Goal: Task Accomplishment & Management: Complete application form

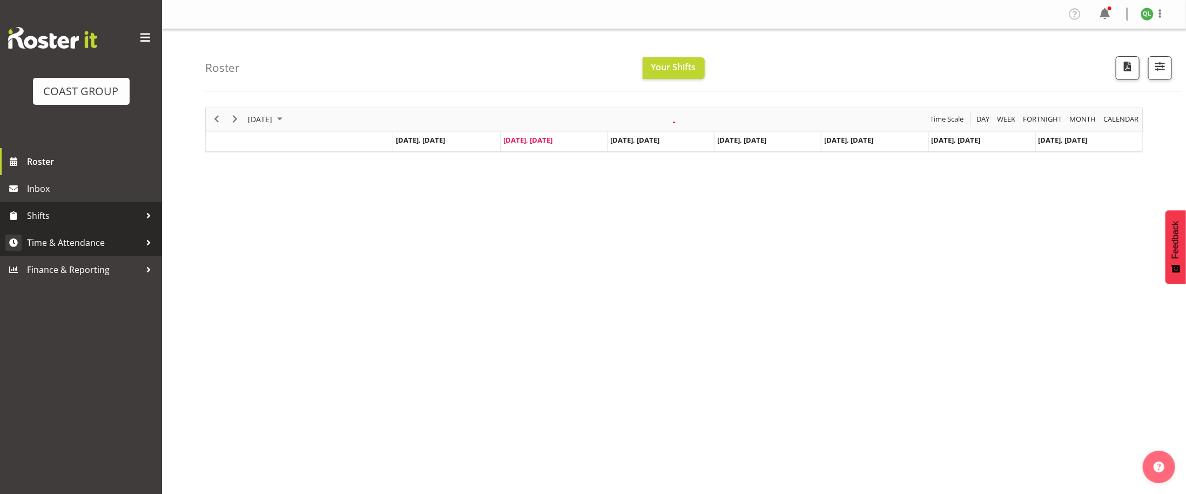
click at [73, 246] on span "Time & Attendance" at bounding box center [83, 242] width 113 height 16
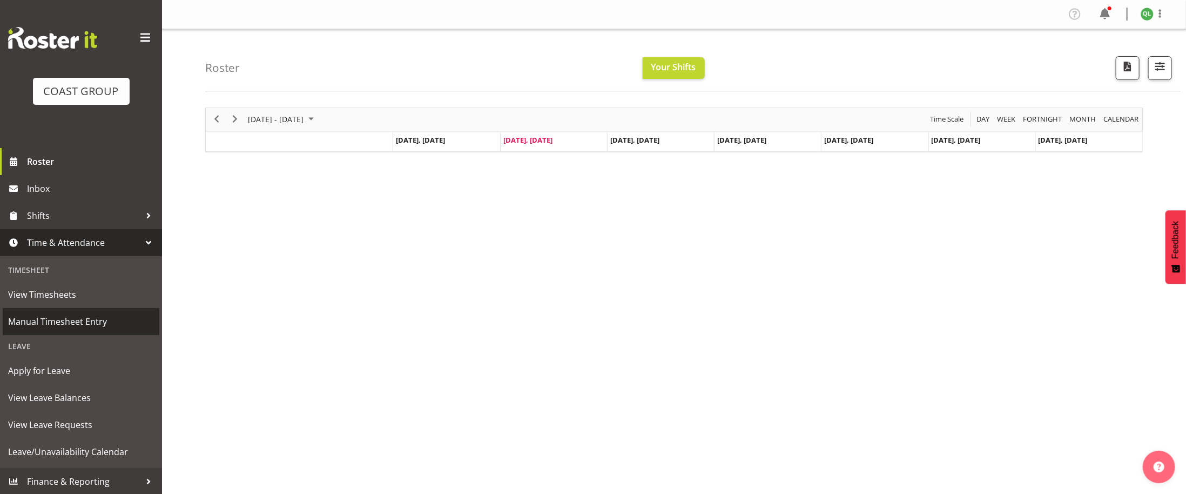
click at [90, 326] on span "Manual Timesheet Entry" at bounding box center [81, 321] width 146 height 16
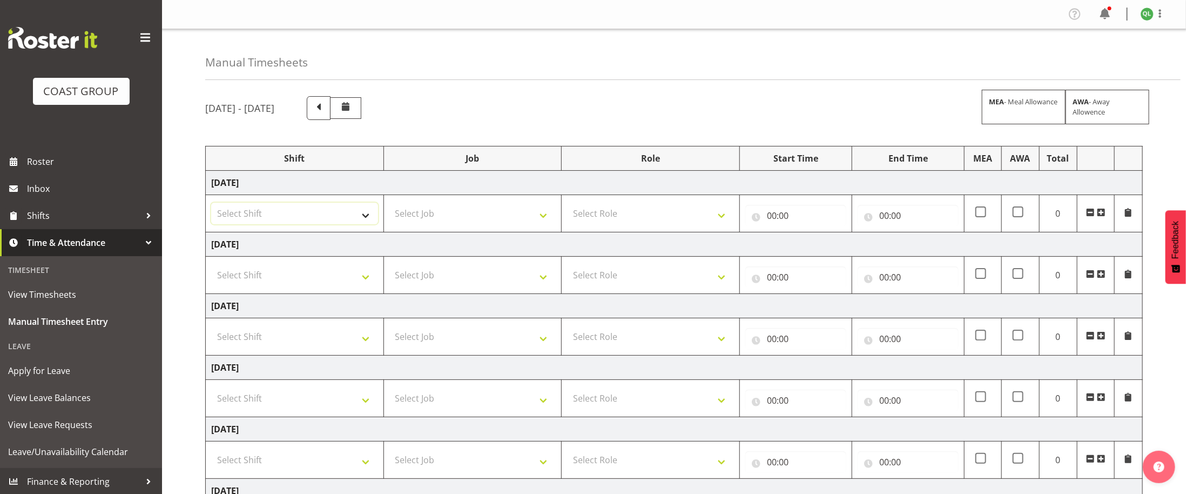
click at [375, 215] on select "Select Shift ANZICS Chch. ANZICS Chch. Art Fair 2024 Art Fair 2024 Art Fair 202…" at bounding box center [294, 213] width 167 height 22
select select "56535"
click at [211, 205] on select "Select Shift ANZICS Chch. ANZICS Chch. Art Fair 2024 Art Fair 2024 Art Fair 202…" at bounding box center [294, 213] width 167 height 22
click at [525, 214] on select "Select Job 1 Carlton Events 1 [PERSON_NAME][GEOGRAPHIC_DATA] 1 [PERSON_NAME][GE…" at bounding box center [472, 213] width 167 height 22
select select "69"
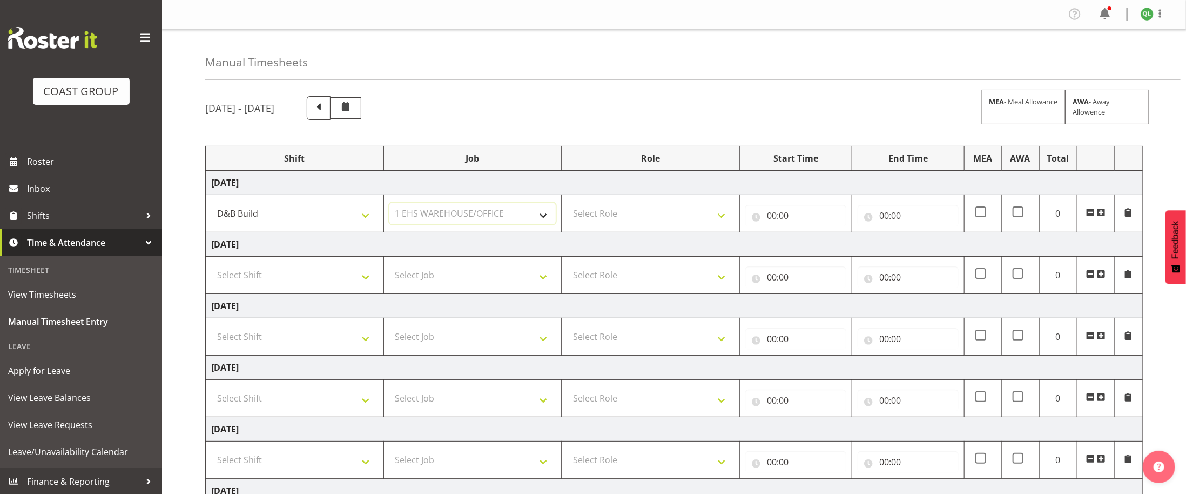
click at [389, 205] on select "Select Job 1 Carlton Events 1 [PERSON_NAME][GEOGRAPHIC_DATA] 1 [PERSON_NAME][GE…" at bounding box center [472, 213] width 167 height 22
click at [713, 208] on select "Select Role EHS AKL D+B" at bounding box center [650, 213] width 167 height 22
select select "194"
click at [567, 205] on select "Select Role EHS AKL D+B" at bounding box center [650, 213] width 167 height 22
click at [772, 217] on input "00:00" at bounding box center [795, 216] width 101 height 22
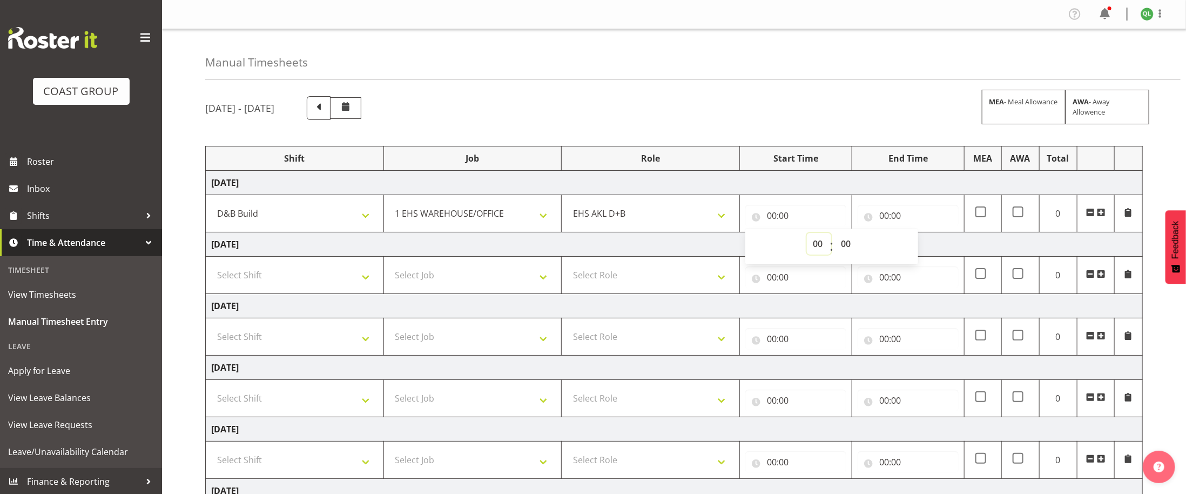
click at [814, 242] on select "00 01 02 03 04 05 06 07 08 09 10 11 12 13 14 15 16 17 18 19 20 21 22 23" at bounding box center [819, 244] width 24 height 22
select select "6"
click at [807, 235] on select "00 01 02 03 04 05 06 07 08 09 10 11 12 13 14 15 16 17 18 19 20 21 22 23" at bounding box center [819, 244] width 24 height 22
type input "06:00"
click at [931, 226] on input "00:00" at bounding box center [907, 216] width 101 height 22
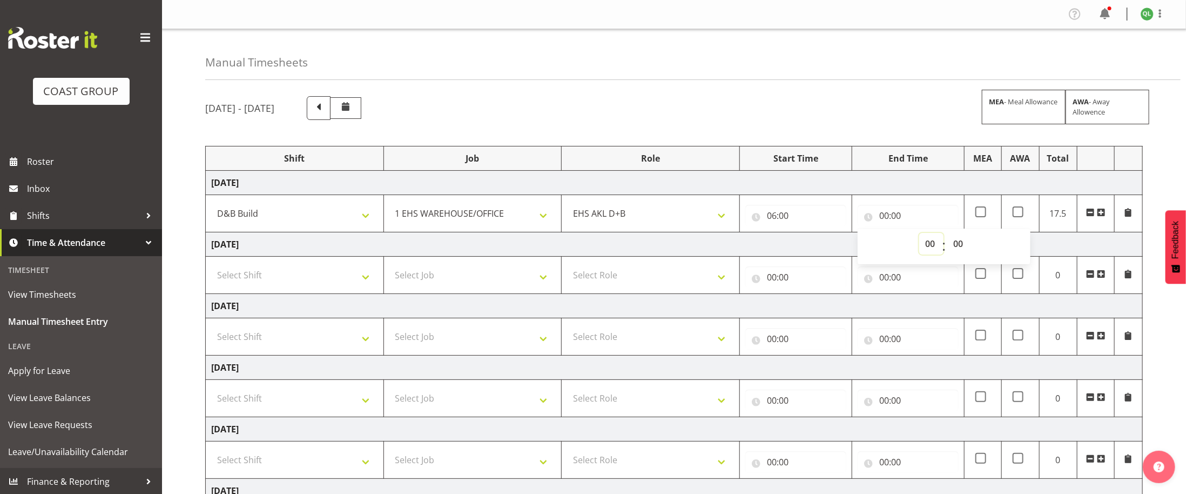
click at [934, 248] on select "00 01 02 03 04 05 06 07 08 09 10 11 12 13 14 15 16 17 18 19 20 21 22 23" at bounding box center [931, 244] width 24 height 22
select select "14"
click at [919, 235] on select "00 01 02 03 04 05 06 07 08 09 10 11 12 13 14 15 16 17 18 19 20 21 22 23" at bounding box center [931, 244] width 24 height 22
type input "14:00"
click at [959, 247] on select "00 01 02 03 04 05 06 07 08 09 10 11 12 13 14 15 16 17 18 19 20 21 22 23 24 25 2…" at bounding box center [959, 244] width 24 height 22
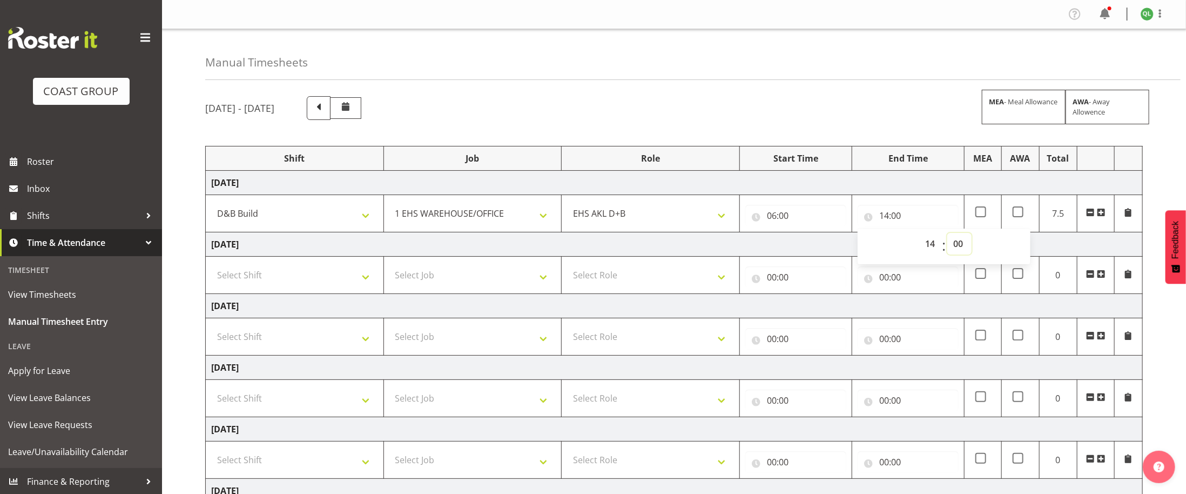
select select "30"
click at [947, 235] on select "00 01 02 03 04 05 06 07 08 09 10 11 12 13 14 15 16 17 18 19 20 21 22 23 24 25 2…" at bounding box center [959, 244] width 24 height 22
type input "14:30"
click at [613, 232] on td "EHS AKL D+B" at bounding box center [651, 213] width 178 height 37
click at [341, 280] on select "Select Shift ANZICS Chch. ANZICS Chch. Art Fair 2024 Art Fair 2024 Art Fair 202…" at bounding box center [294, 275] width 167 height 22
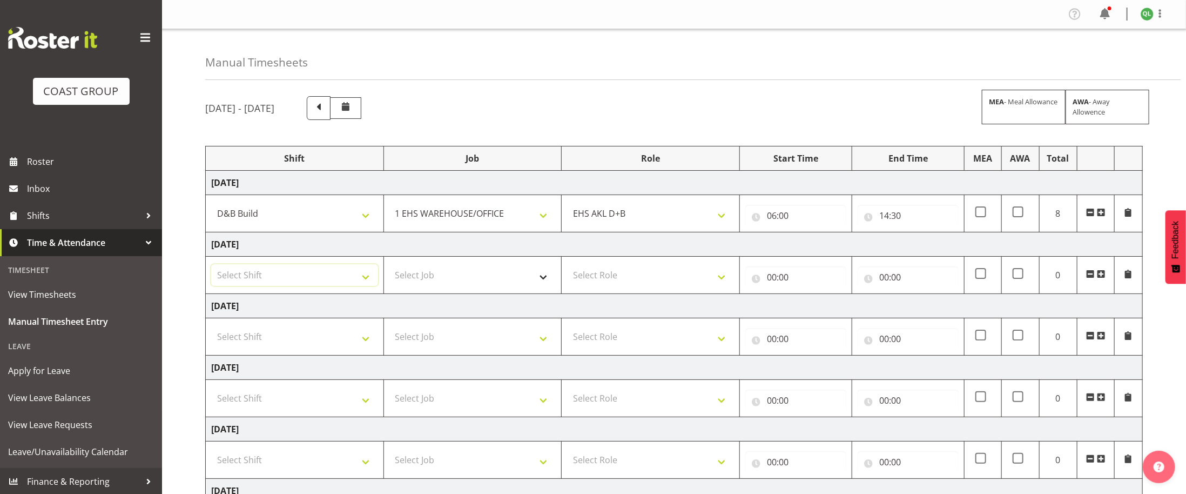
select select "56534"
click at [211, 267] on select "Select Shift ANZICS Chch. ANZICS Chch. Art Fair 2024 Art Fair 2024 Art Fair 202…" at bounding box center [294, 275] width 167 height 22
click at [543, 280] on select "Select Job 1 Carlton Events 1 [PERSON_NAME][GEOGRAPHIC_DATA] 1 [PERSON_NAME][GE…" at bounding box center [472, 275] width 167 height 22
select select "69"
click at [389, 267] on select "Select Job 1 Carlton Events 1 [PERSON_NAME][GEOGRAPHIC_DATA] 1 [PERSON_NAME][GE…" at bounding box center [472, 275] width 167 height 22
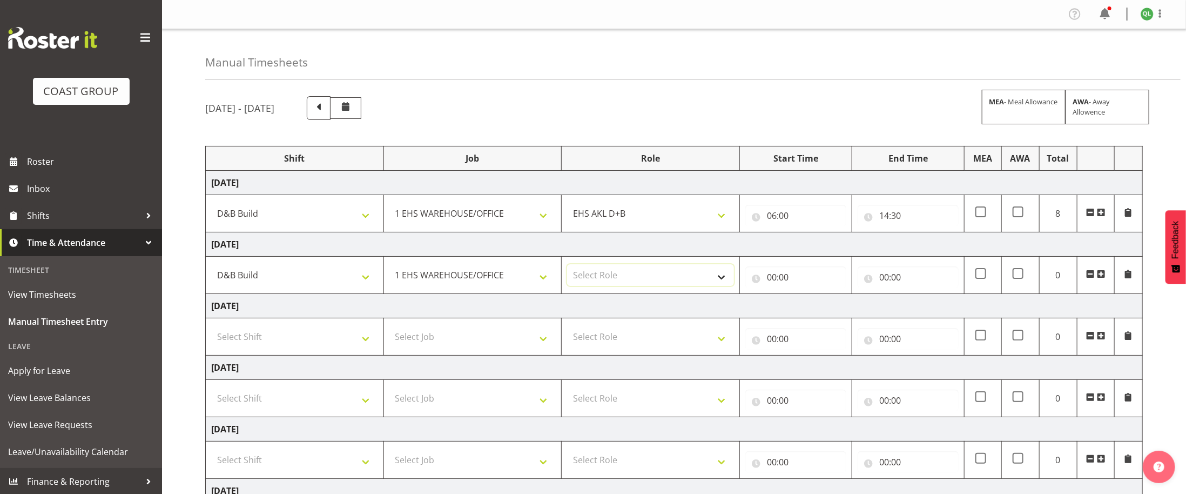
click at [715, 276] on select "Select Role EHS AKL D+B" at bounding box center [650, 275] width 167 height 22
select select "194"
click at [567, 267] on select "Select Role EHS AKL D+B" at bounding box center [650, 275] width 167 height 22
click at [778, 282] on input "00:00" at bounding box center [795, 277] width 101 height 22
click at [819, 308] on select "00 01 02 03 04 05 06 07 08 09 10 11 12 13 14 15 16 17 18 19 20 21 22 23" at bounding box center [819, 305] width 24 height 22
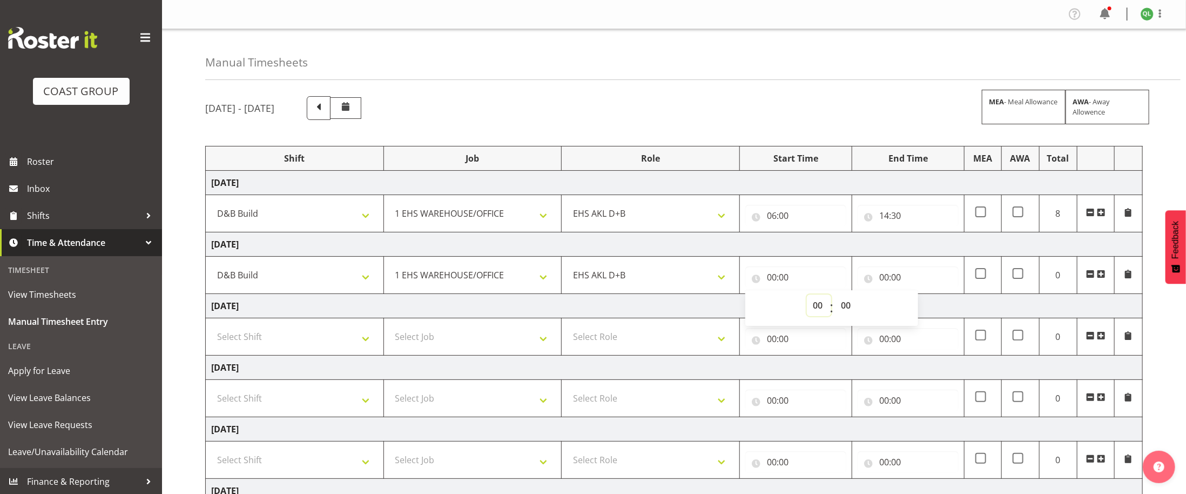
select select "6"
click at [807, 297] on select "00 01 02 03 04 05 06 07 08 09 10 11 12 13 14 15 16 17 18 19 20 21 22 23" at bounding box center [819, 305] width 24 height 22
type input "06:00"
click at [883, 281] on input "00:00" at bounding box center [907, 277] width 101 height 22
click at [928, 310] on select "00 01 02 03 04 05 06 07 08 09 10 11 12 13 14 15 16 17 18 19 20 21 22 23" at bounding box center [931, 305] width 24 height 22
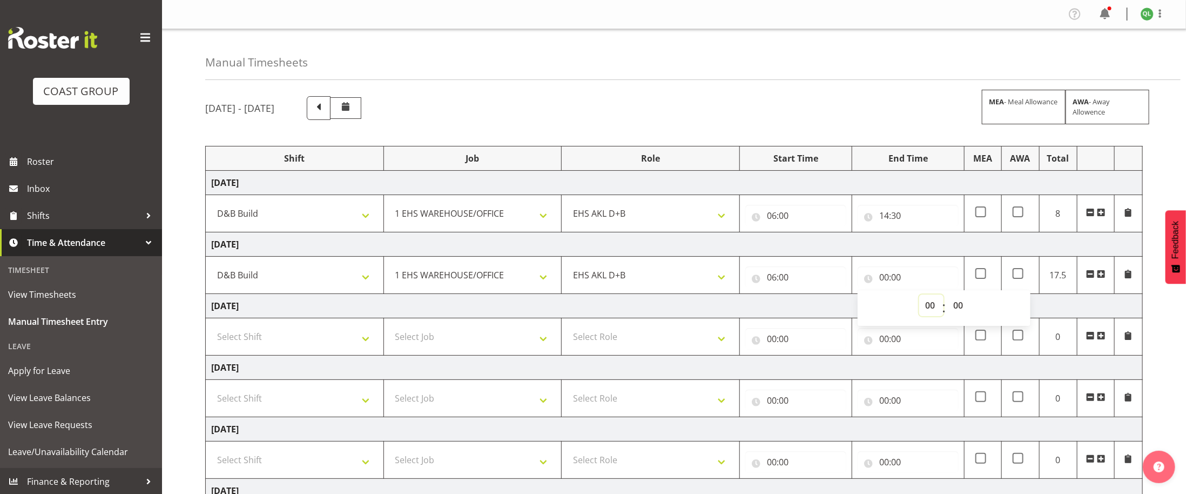
select select "14"
click at [919, 297] on select "00 01 02 03 04 05 06 07 08 09 10 11 12 13 14 15 16 17 18 19 20 21 22 23" at bounding box center [931, 305] width 24 height 22
type input "14:00"
click at [957, 310] on select "00 01 02 03 04 05 06 07 08 09 10 11 12 13 14 15 16 17 18 19 20 21 22 23 24 25 2…" at bounding box center [959, 305] width 24 height 22
select select "30"
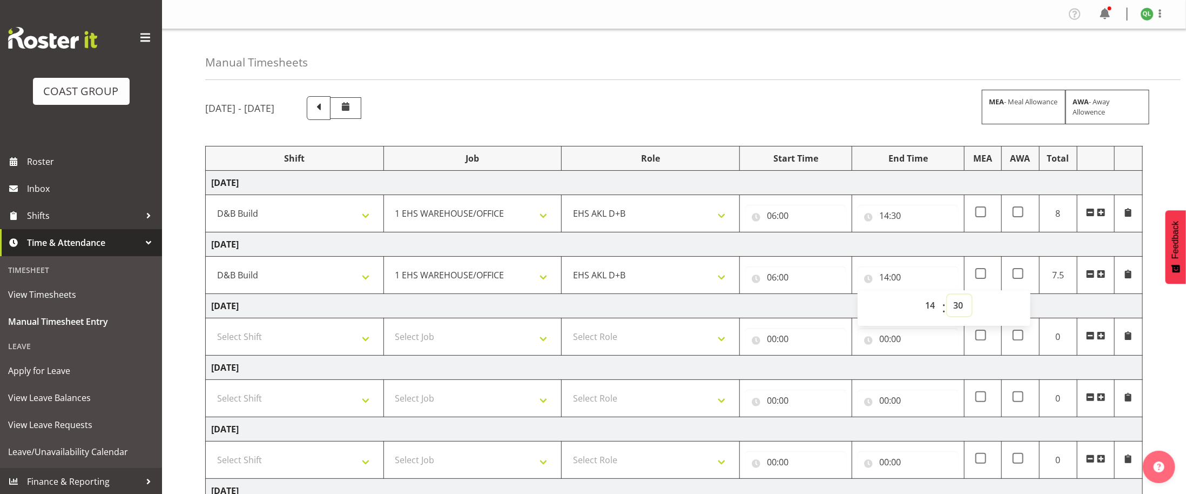
click at [947, 297] on select "00 01 02 03 04 05 06 07 08 09 10 11 12 13 14 15 16 17 18 19 20 21 22 23 24 25 2…" at bounding box center [959, 305] width 24 height 22
type input "14:30"
click at [947, 343] on input "00:00" at bounding box center [907, 339] width 101 height 22
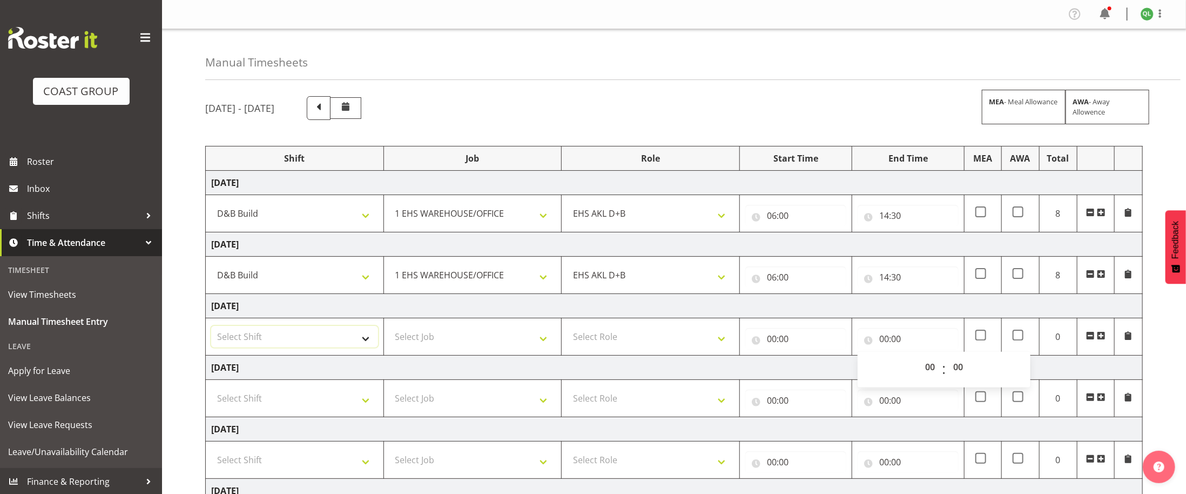
click at [334, 346] on select "Select Shift ANZICS Chch. ANZICS Chch. Art Fair 2024 Art Fair 2024 Art Fair 202…" at bounding box center [294, 337] width 167 height 22
click at [469, 304] on td "[DATE]" at bounding box center [674, 306] width 937 height 24
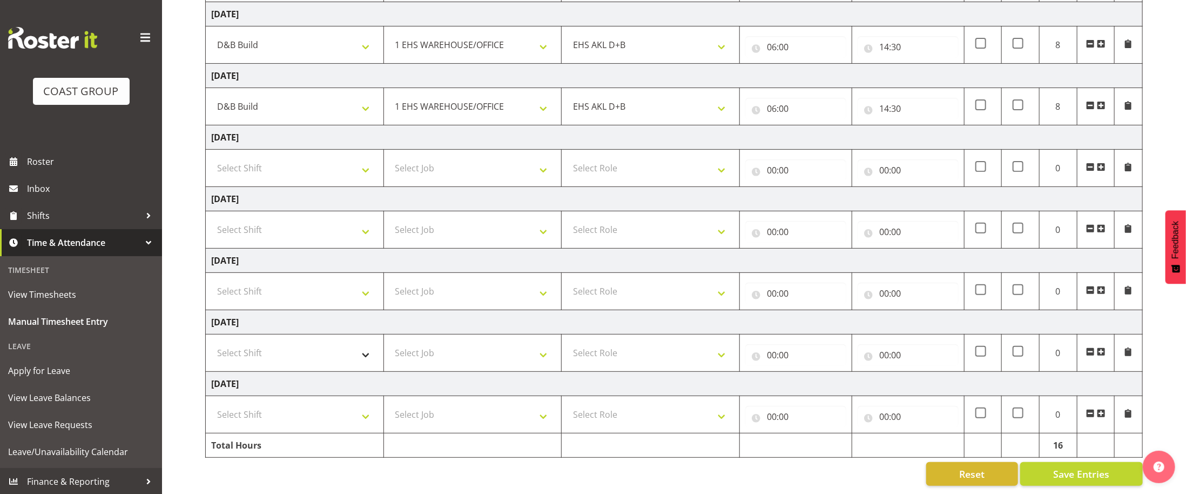
scroll to position [175, 0]
click at [363, 357] on select "Select Shift ANZICS Chch. ANZICS Chch. Art Fair 2024 Art Fair 2024 Art Fair 202…" at bounding box center [294, 353] width 167 height 22
click at [437, 195] on td "[DATE]" at bounding box center [674, 199] width 937 height 24
click at [342, 349] on select "Select Shift ANZICS Chch. ANZICS Chch. Art Fair 2024 Art Fair 2024 Art Fair 202…" at bounding box center [294, 353] width 167 height 22
select select "1352"
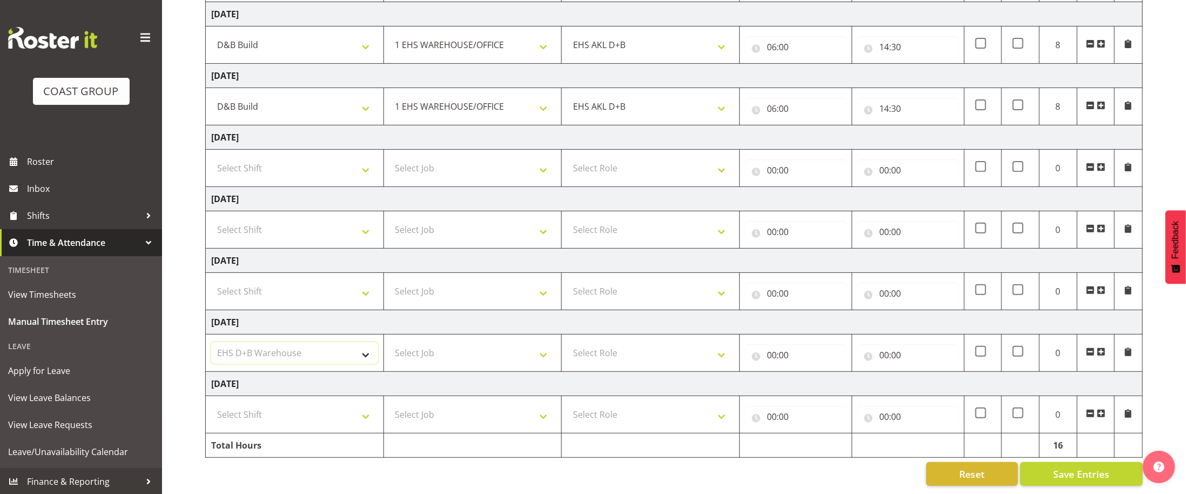
click at [211, 342] on select "Select Shift ANZICS Chch. ANZICS Chch. Art Fair 2024 Art Fair 2024 Art Fair 202…" at bounding box center [294, 353] width 167 height 22
click at [342, 349] on select "ANZICS Chch. ANZICS Chch. Art Fair 2024 Art Fair 2024 Art Fair 2024 [PERSON_NAM…" at bounding box center [294, 353] width 167 height 22
click at [1092, 481] on button "Save Entries" at bounding box center [1081, 474] width 123 height 24
select select
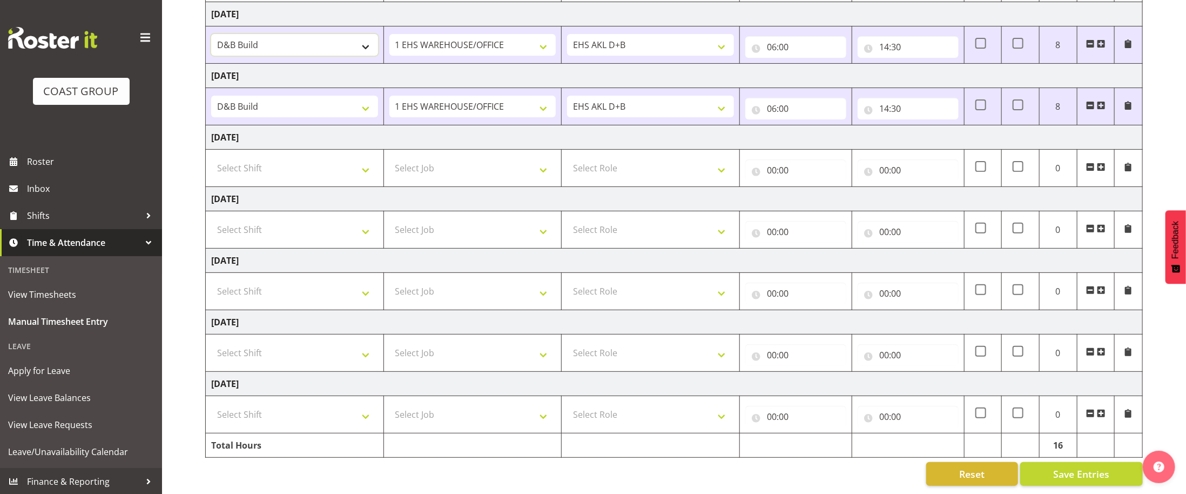
click at [358, 40] on select "ANZICS Chch. ANZICS Chch. Art Fair 2024 Art Fair 2024 Art Fair 2024 [PERSON_NAM…" at bounding box center [294, 45] width 167 height 22
click at [342, 49] on select "ANZICS Chch. ANZICS Chch. Art Fair 2024 Art Fair 2024 Art Fair 2024 [PERSON_NAM…" at bounding box center [294, 45] width 167 height 22
click at [335, 45] on select "ANZICS Chch. ANZICS Chch. Art Fair 2024 Art Fair 2024 Art Fair 2024 [PERSON_NAM…" at bounding box center [294, 45] width 167 height 22
click at [353, 47] on select "ANZICS Chch. ANZICS Chch. Art Fair 2024 Art Fair 2024 Art Fair 2024 [PERSON_NAM…" at bounding box center [294, 45] width 167 height 22
select select "1352"
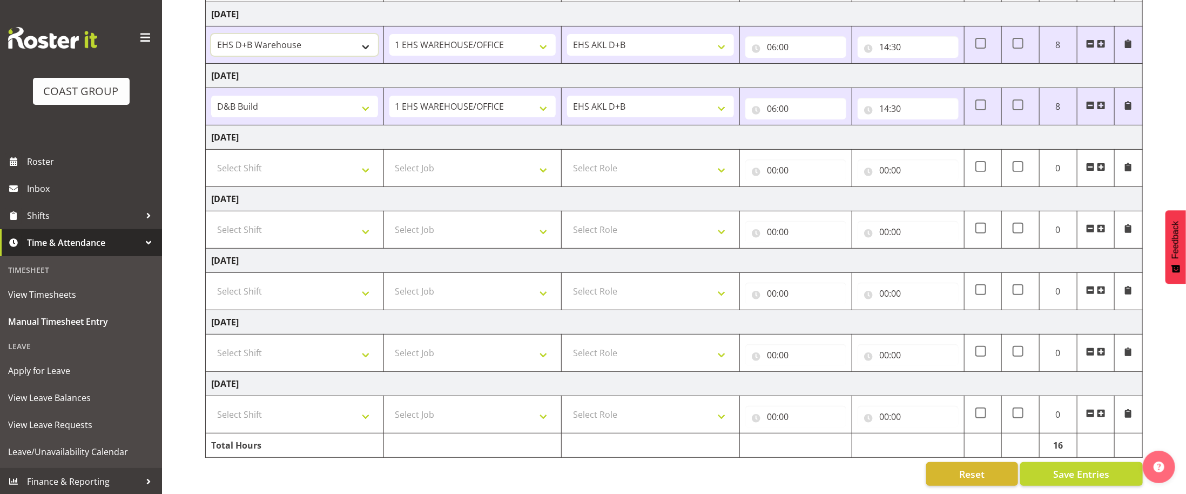
click at [211, 34] on select "ANZICS Chch. ANZICS Chch. Art Fair 2024 Art Fair 2024 Art Fair 2024 [PERSON_NAM…" at bounding box center [294, 45] width 167 height 22
click at [350, 103] on select "ANZICS Chch. ANZICS Chch. Art Fair 2024 Art Fair 2024 Art Fair 2024 [PERSON_NAM…" at bounding box center [294, 107] width 167 height 22
select select "1352"
click at [211, 96] on select "ANZICS Chch. ANZICS Chch. Art Fair 2024 Art Fair 2024 Art Fair 2024 [PERSON_NAM…" at bounding box center [294, 107] width 167 height 22
click at [354, 361] on select "Select Shift ANZICS Chch. ANZICS Chch. Art Fair 2024 Art Fair 2024 Art Fair 202…" at bounding box center [294, 353] width 167 height 22
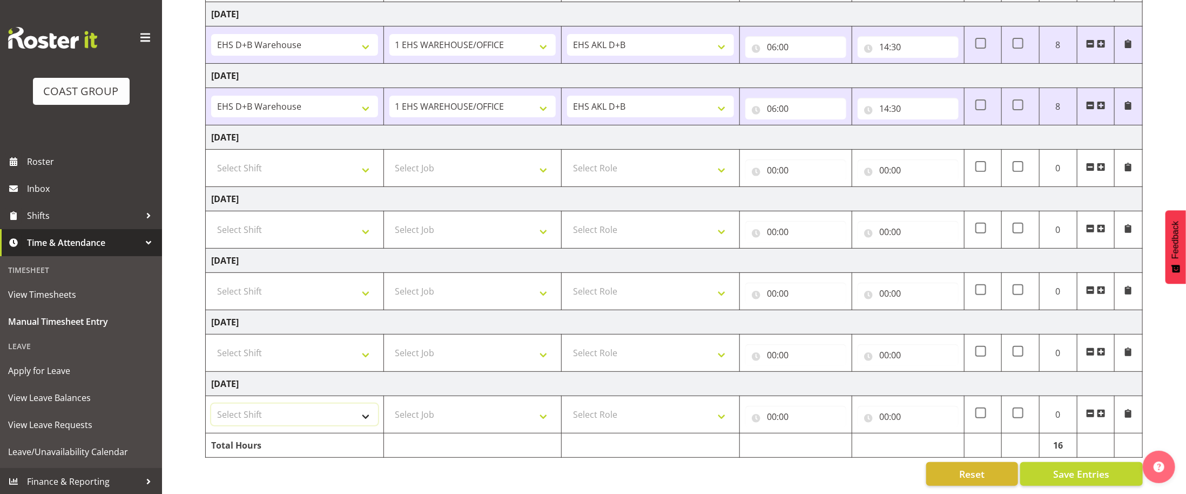
click at [353, 403] on select "Select Shift ANZICS Chch. ANZICS Chch. Art Fair 2024 Art Fair 2024 Art Fair 202…" at bounding box center [294, 414] width 167 height 22
select select "56534"
click at [211, 403] on select "Select Shift ANZICS Chch. ANZICS Chch. Art Fair 2024 Art Fair 2024 Art Fair 202…" at bounding box center [294, 414] width 167 height 22
click at [530, 416] on select "Select Job 1 Carlton Events 1 [PERSON_NAME][GEOGRAPHIC_DATA] 1 [PERSON_NAME][GE…" at bounding box center [472, 414] width 167 height 22
select select "9013"
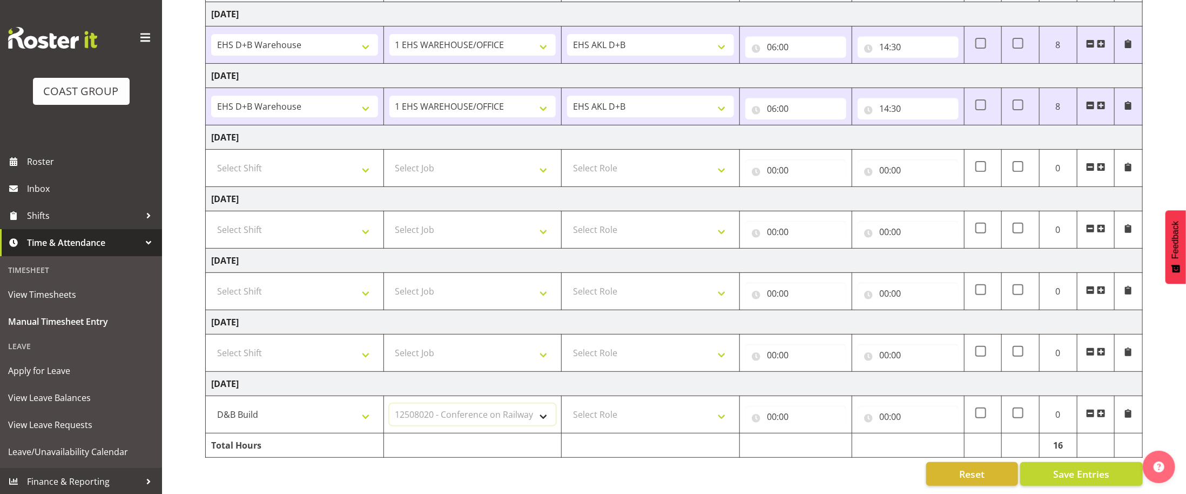
click at [389, 403] on select "Select Job 1 Carlton Events 1 [PERSON_NAME][GEOGRAPHIC_DATA] 1 [PERSON_NAME][GE…" at bounding box center [472, 414] width 167 height 22
click at [705, 422] on select "Select Role EHS AKL D+B" at bounding box center [650, 414] width 167 height 22
select select "194"
click at [567, 403] on select "Select Role EHS AKL D+B" at bounding box center [650, 414] width 167 height 22
click at [772, 418] on input "00:00" at bounding box center [795, 416] width 101 height 22
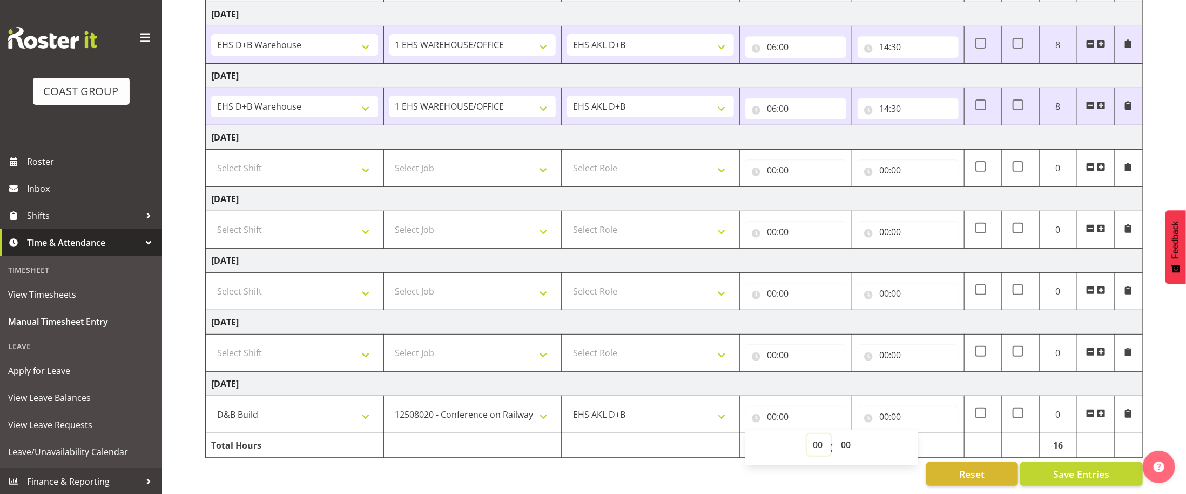
click at [815, 443] on select "00 01 02 03 04 05 06 07 08 09 10 11 12 13 14 15 16 17 18 19 20 21 22 23" at bounding box center [819, 445] width 24 height 22
select select "12"
click at [807, 434] on select "00 01 02 03 04 05 06 07 08 09 10 11 12 13 14 15 16 17 18 19 20 21 22 23" at bounding box center [819, 445] width 24 height 22
type input "12:00"
click at [885, 418] on input "00:00" at bounding box center [907, 416] width 101 height 22
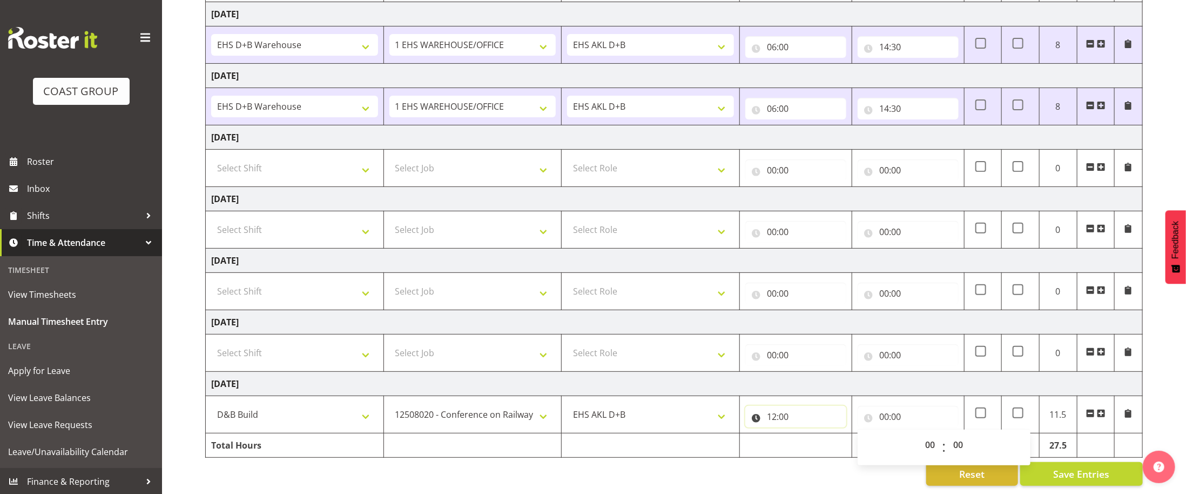
click at [773, 420] on input "12:00" at bounding box center [795, 416] width 101 height 22
click at [815, 450] on select "00 01 02 03 04 05 06 07 08 09 10 11 12 13 14 15 16 17 18 19 20 21 22 23" at bounding box center [819, 445] width 24 height 22
select select "6"
click at [807, 434] on select "00 01 02 03 04 05 06 07 08 09 10 11 12 13 14 15 16 17 18 19 20 21 22 23" at bounding box center [819, 445] width 24 height 22
type input "06:00"
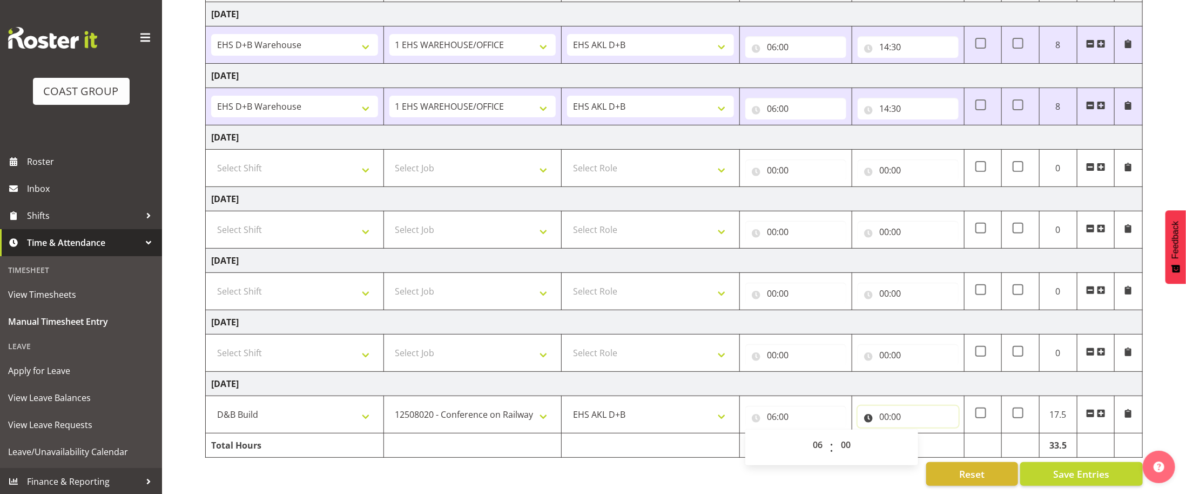
click at [887, 419] on input "00:00" at bounding box center [907, 416] width 101 height 22
click at [928, 444] on select "00 01 02 03 04 05 06 07 08 09 10 11 12 13 14 15 16 17 18 19 20 21 22 23" at bounding box center [931, 445] width 24 height 22
select select "12"
click at [919, 434] on select "00 01 02 03 04 05 06 07 08 09 10 11 12 13 14 15 16 17 18 19 20 21 22 23" at bounding box center [931, 445] width 24 height 22
type input "12:00"
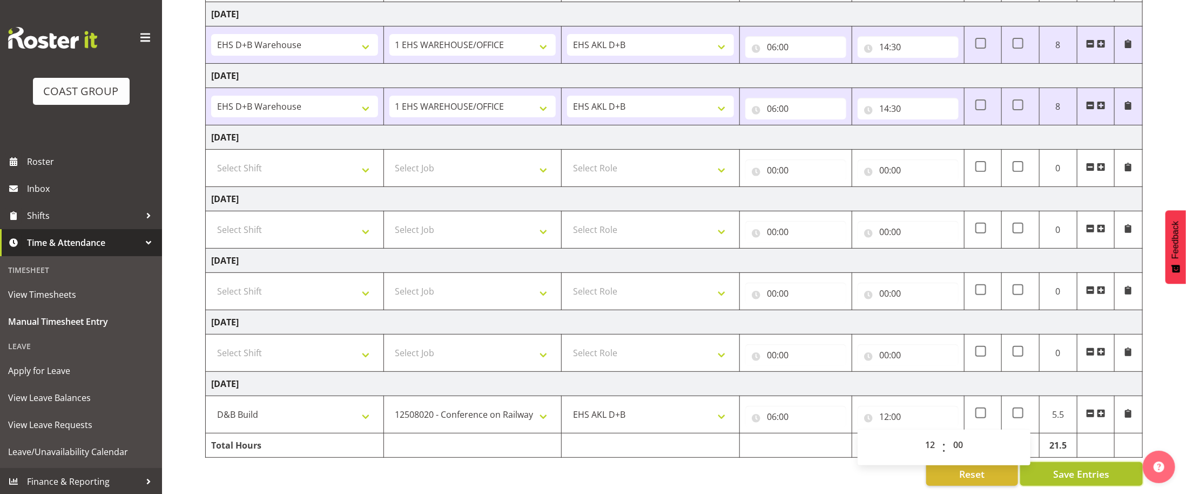
click at [1078, 475] on span "Save Entries" at bounding box center [1081, 474] width 56 height 14
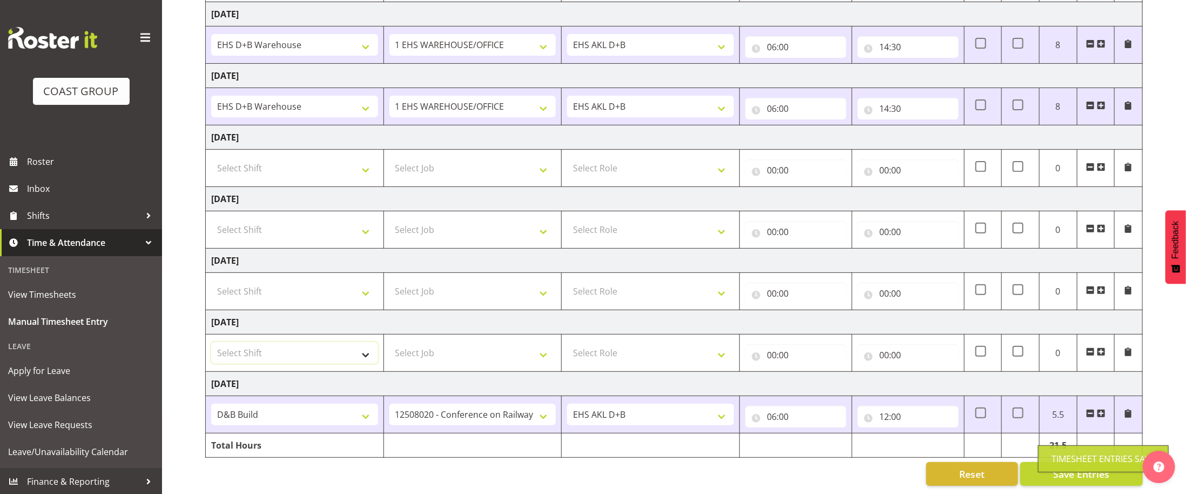
click at [370, 358] on select "Select Shift ANZICS Chch. ANZICS Chch. Art Fair 2024 Art Fair 2024 Art Fair 202…" at bounding box center [294, 353] width 167 height 22
click at [175, 110] on div "Manual Timesheets [DATE] - [DATE] MEA - Meal Allowance AWA - Away Allowence Shi…" at bounding box center [674, 177] width 1024 height 633
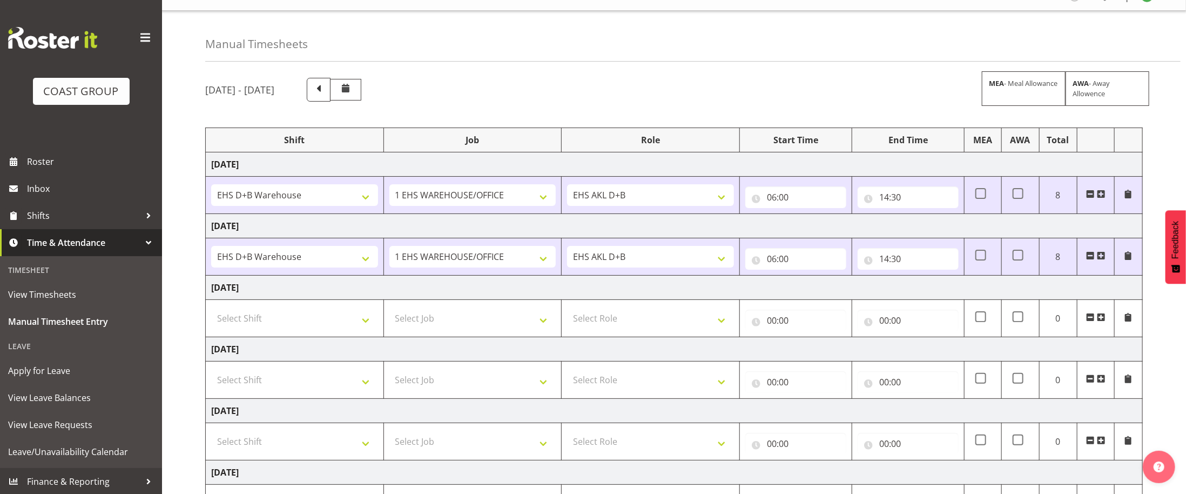
scroll to position [4, 0]
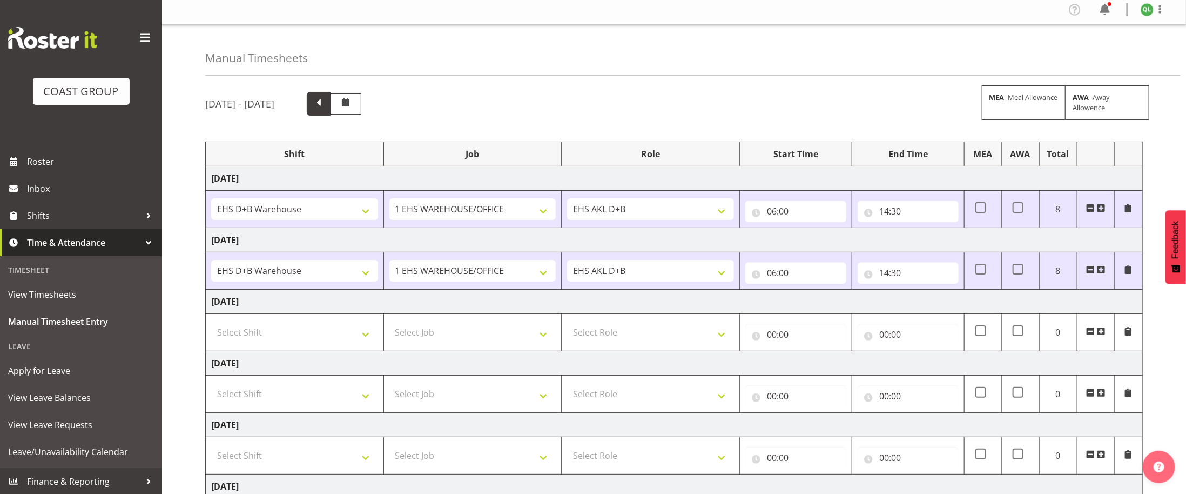
click at [326, 102] on span at bounding box center [319, 103] width 14 height 14
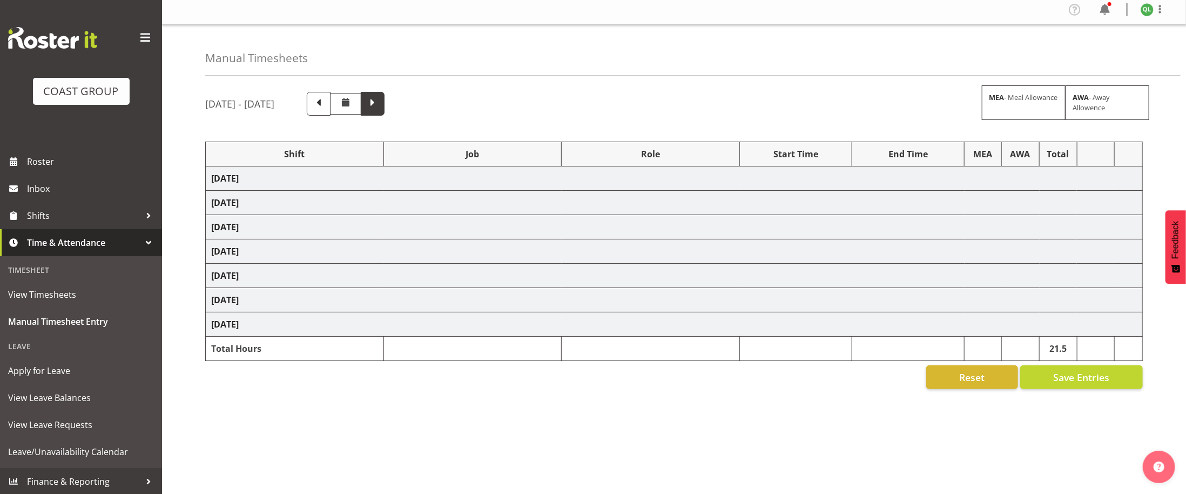
select select "1352"
select select "69"
select select "1352"
select select "69"
select select "1352"
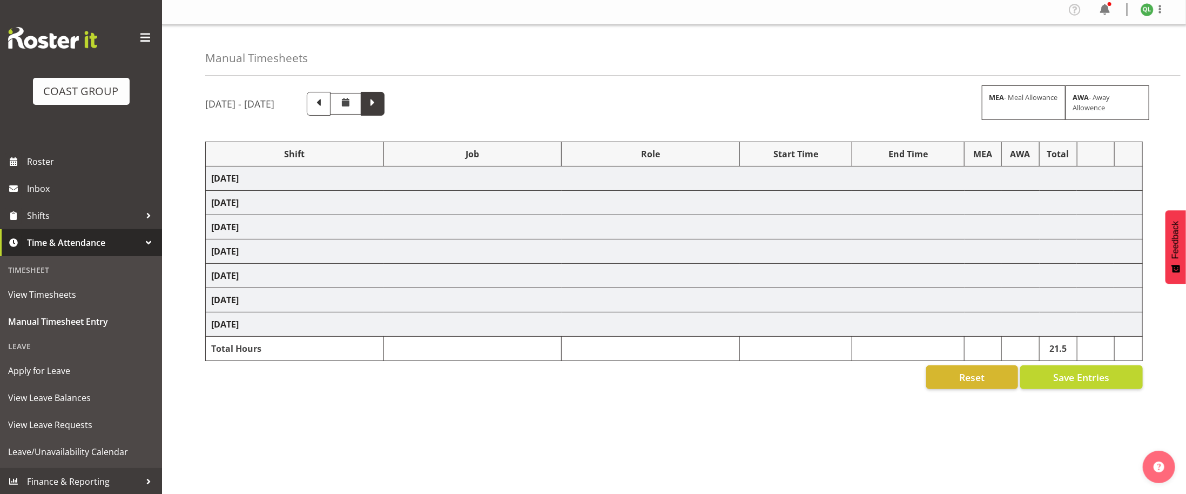
select select "69"
select select "56538"
select select "9137"
select select "56534"
select select "9647"
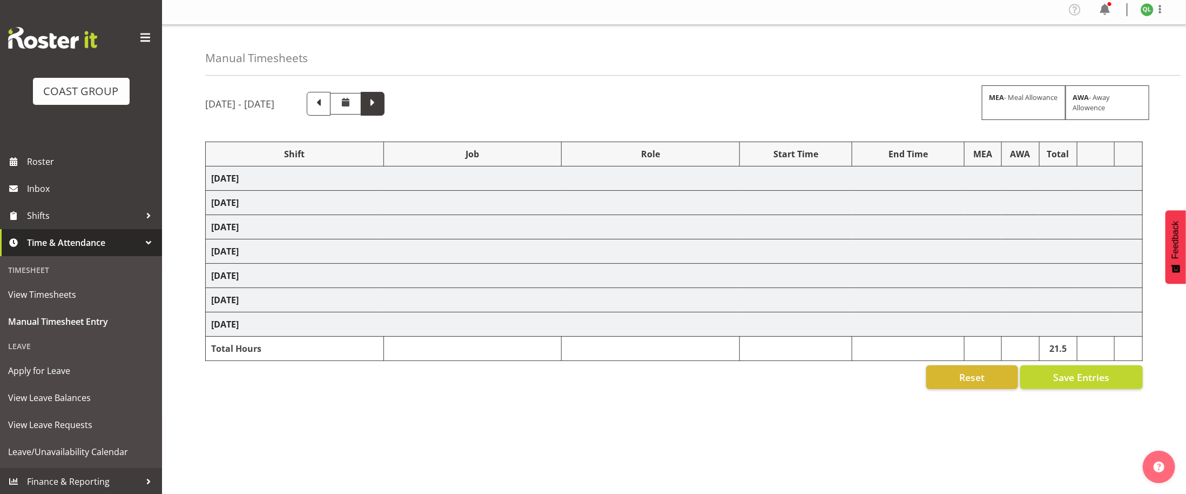
select select "56334"
select select "10097"
select select "1352"
select select "10145"
select select "56334"
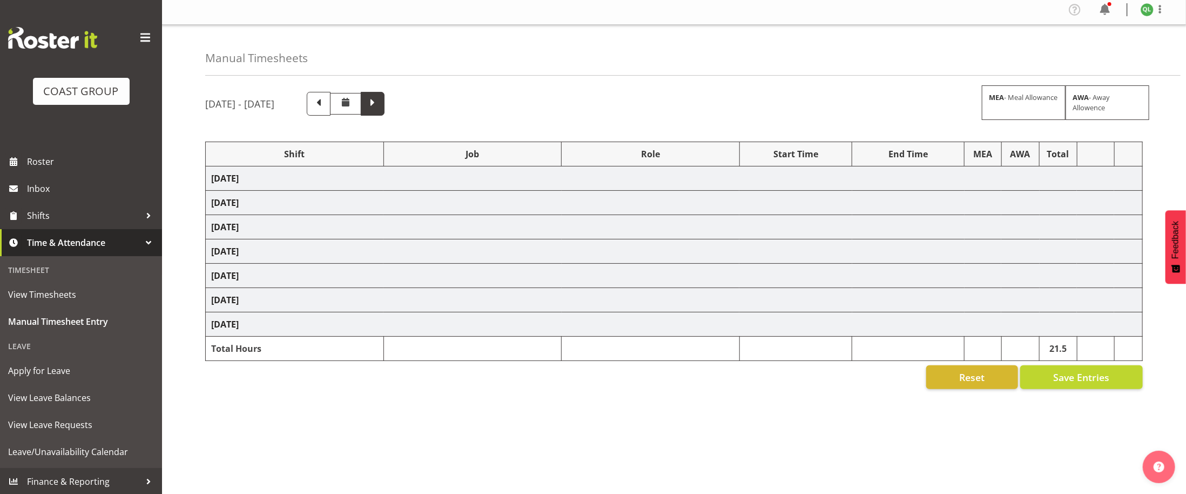
select select "9647"
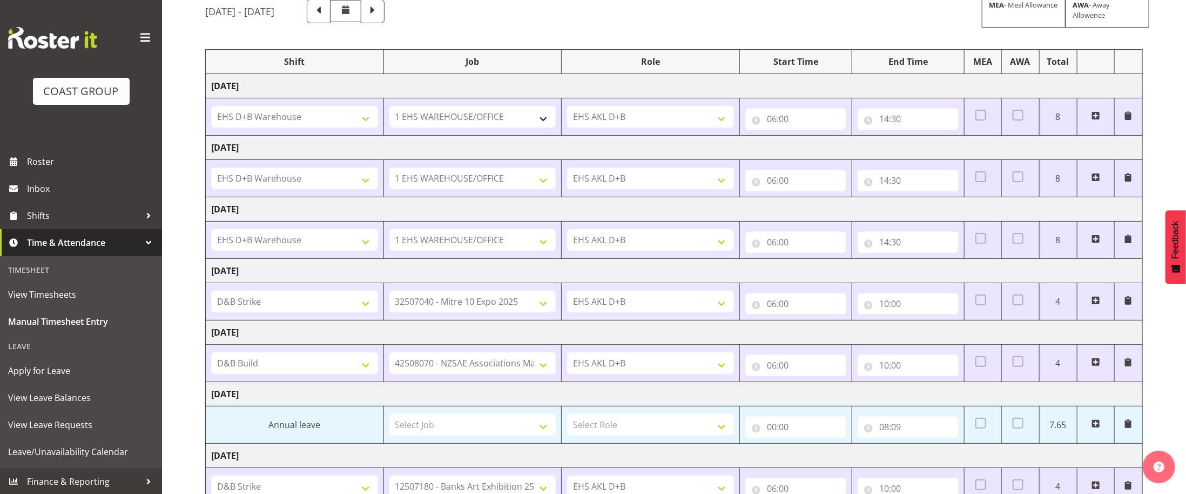
scroll to position [84, 0]
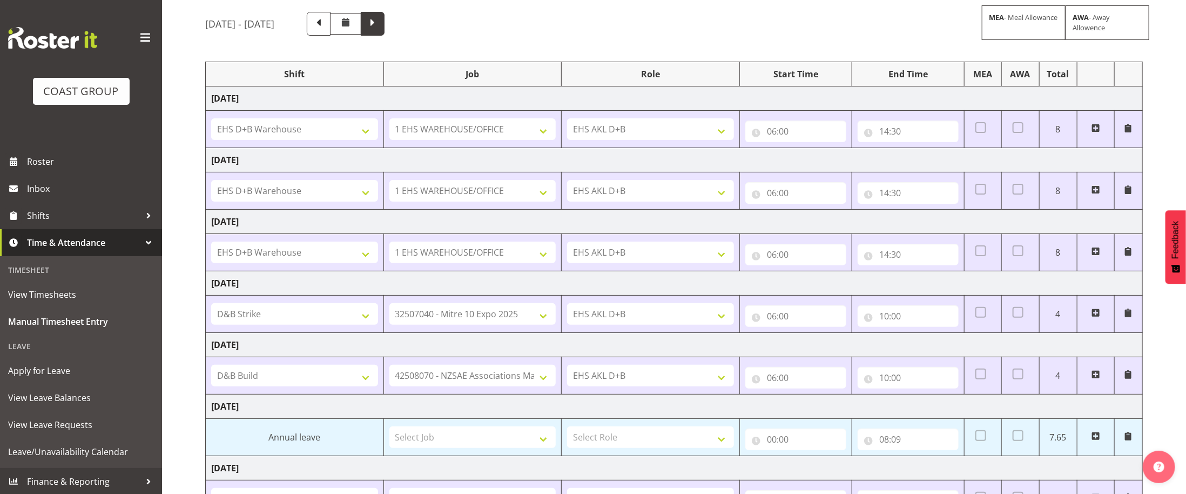
click at [380, 24] on span at bounding box center [373, 23] width 14 height 14
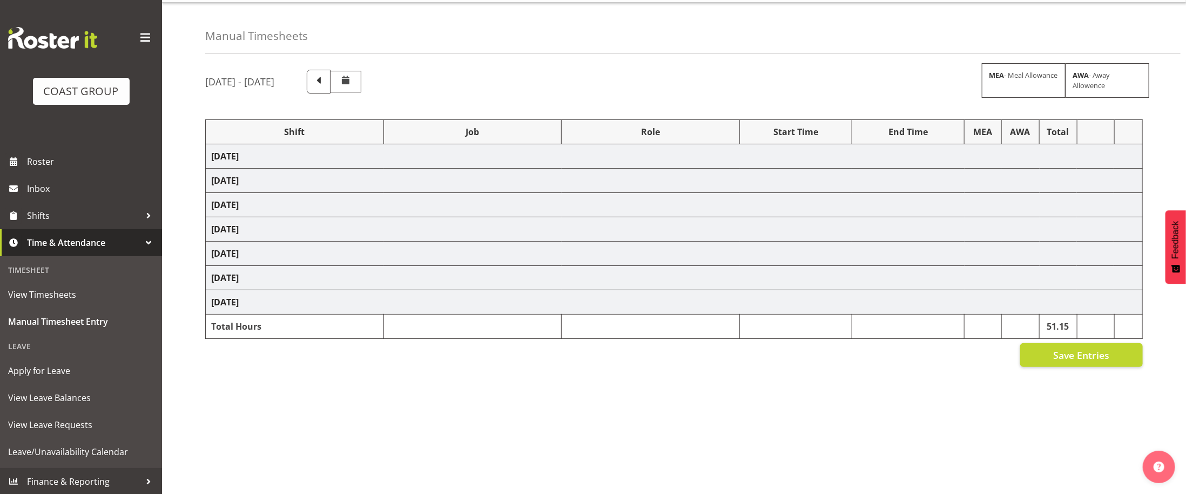
select select "1352"
select select "69"
select select "1352"
select select "69"
select select "56534"
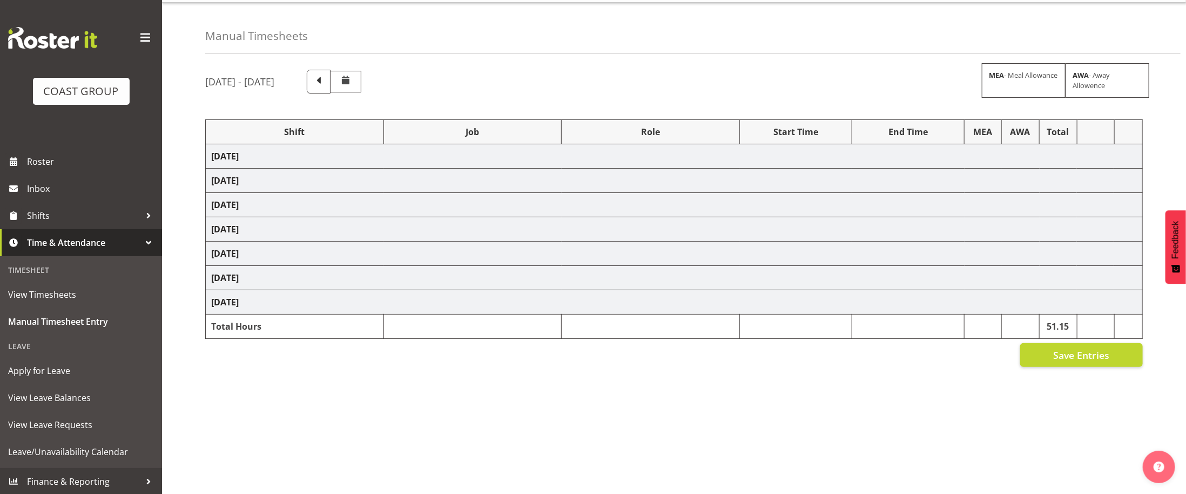
select select "9013"
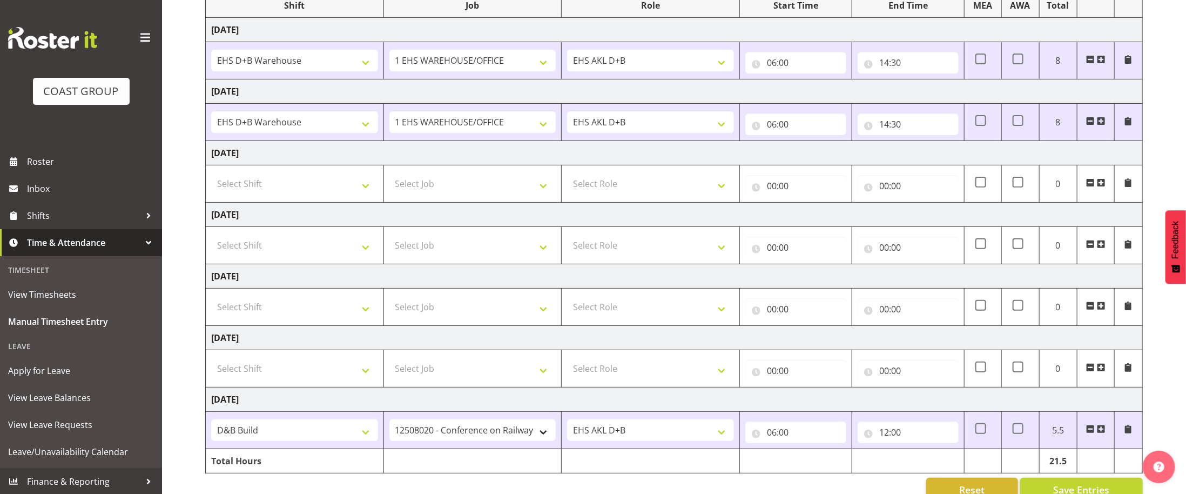
scroll to position [175, 0]
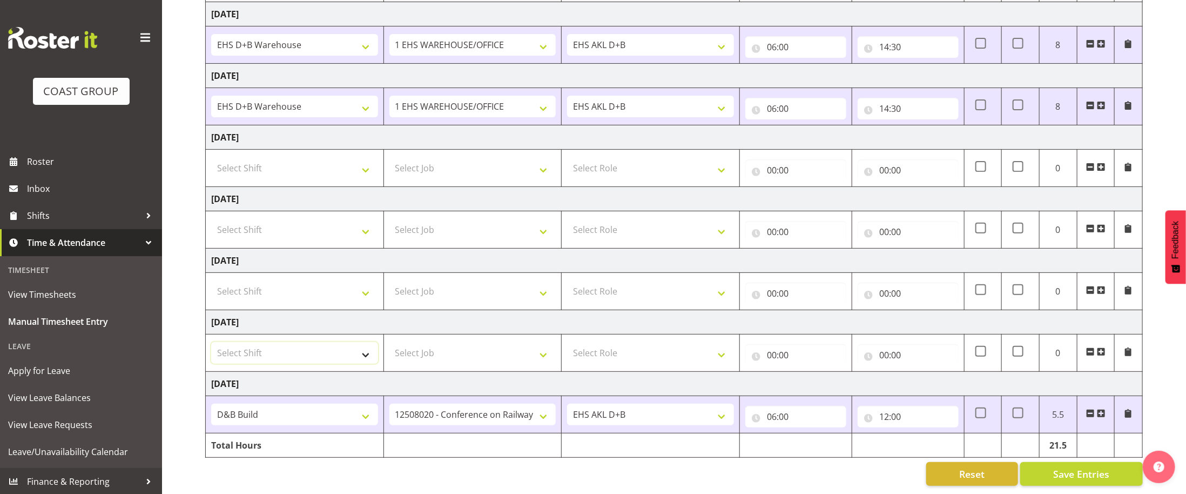
click at [354, 347] on select "Select Shift ANZICS Chch. ANZICS Chch. Art Fair 2024 Art Fair 2024 Art Fair 202…" at bounding box center [294, 353] width 167 height 22
select select "56534"
click at [211, 342] on select "Select Shift ANZICS Chch. ANZICS Chch. Art Fair 2024 Art Fair 2024 Art Fair 202…" at bounding box center [294, 353] width 167 height 22
click at [539, 355] on select "Select Job 1 Carlton Events 1 [PERSON_NAME][GEOGRAPHIC_DATA] 1 [PERSON_NAME][GE…" at bounding box center [472, 353] width 167 height 22
select select "10145"
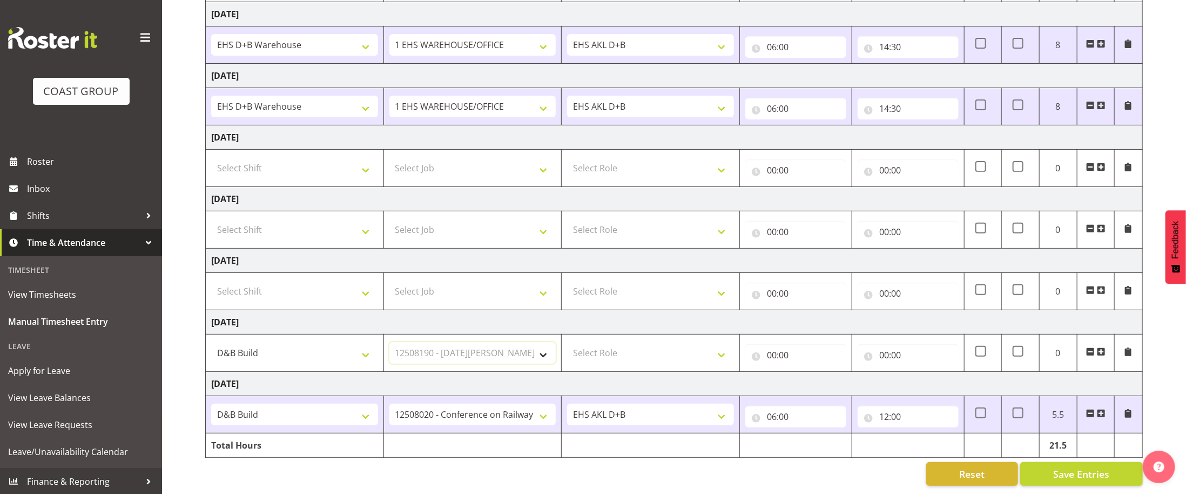
click at [389, 342] on select "Select Job 1 Carlton Events 1 [PERSON_NAME][GEOGRAPHIC_DATA] 1 [PERSON_NAME][GE…" at bounding box center [472, 353] width 167 height 22
click at [707, 360] on select "Select Role EHS AKL D+B" at bounding box center [650, 353] width 167 height 22
select select "194"
click at [567, 342] on select "Select Role EHS AKL D+B" at bounding box center [650, 353] width 167 height 22
click at [774, 349] on input "00:00" at bounding box center [795, 355] width 101 height 22
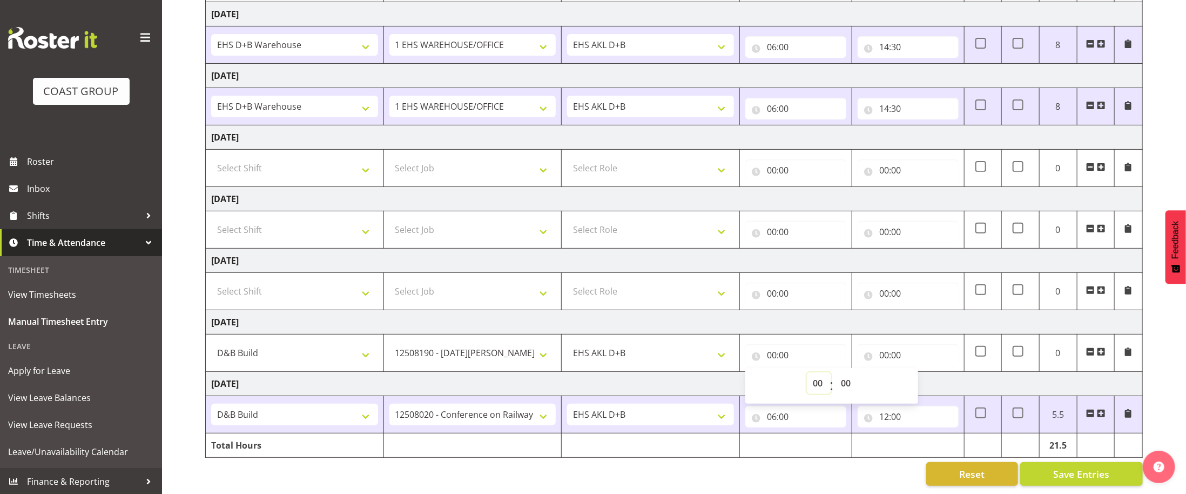
click at [823, 385] on select "00 01 02 03 04 05 06 07 08 09 10 11 12 13 14 15 16 17 18 19 20 21 22 23" at bounding box center [819, 383] width 24 height 22
select select "6"
click at [807, 372] on select "00 01 02 03 04 05 06 07 08 09 10 11 12 13 14 15 16 17 18 19 20 21 22 23" at bounding box center [819, 383] width 24 height 22
type input "06:00"
click at [884, 353] on input "00:00" at bounding box center [907, 355] width 101 height 22
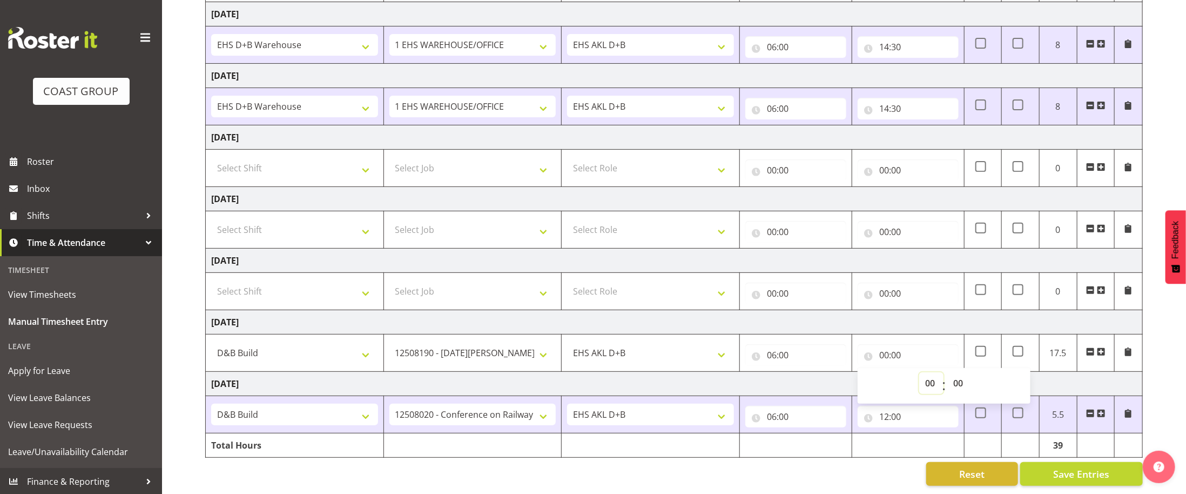
click at [932, 384] on select "00 01 02 03 04 05 06 07 08 09 10 11 12 13 14 15 16 17 18 19 20 21 22 23" at bounding box center [931, 383] width 24 height 22
select select "11"
click at [919, 372] on select "00 01 02 03 04 05 06 07 08 09 10 11 12 13 14 15 16 17 18 19 20 21 22 23" at bounding box center [931, 383] width 24 height 22
type input "11:00"
click at [1102, 350] on span at bounding box center [1101, 351] width 9 height 9
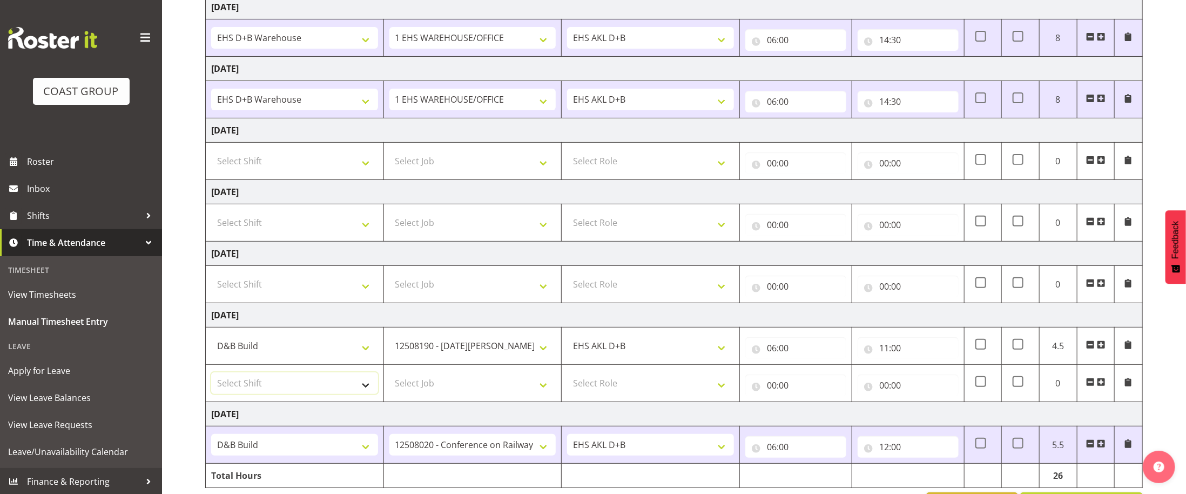
click at [303, 394] on select "Select Shift ANZICS Chch. ANZICS Chch. Art Fair 2024 Art Fair 2024 Art Fair 202…" at bounding box center [294, 383] width 167 height 22
click at [573, 11] on td "[DATE]" at bounding box center [674, 7] width 937 height 24
click at [334, 390] on select "Select Shift ANZICS Chch. ANZICS Chch. Art Fair 2024 Art Fair 2024 Art Fair 202…" at bounding box center [294, 383] width 167 height 22
select select "1352"
click at [211, 378] on select "Select Shift ANZICS Chch. ANZICS Chch. Art Fair 2024 Art Fair 2024 Art Fair 202…" at bounding box center [294, 383] width 167 height 22
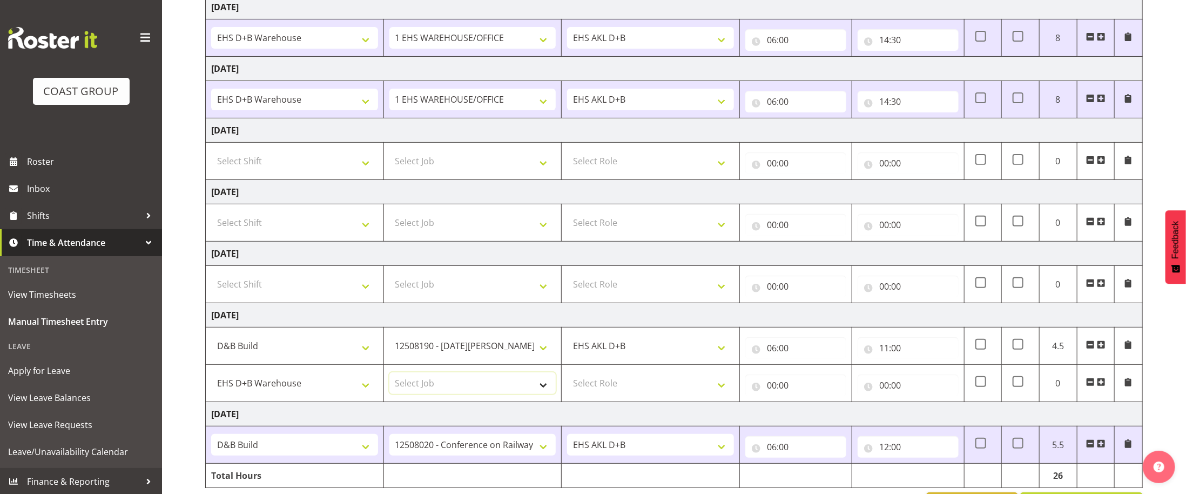
click at [502, 385] on select "Select Job 1 Carlton Events 1 [PERSON_NAME][GEOGRAPHIC_DATA] 1 [PERSON_NAME][GE…" at bounding box center [472, 383] width 167 height 22
select select "69"
click at [389, 378] on select "Select Job 1 Carlton Events 1 [PERSON_NAME][GEOGRAPHIC_DATA] 1 [PERSON_NAME][GE…" at bounding box center [472, 383] width 167 height 22
click at [696, 408] on td "[DATE]" at bounding box center [674, 414] width 937 height 24
click at [701, 394] on select "Select Role EHS AKL D+B" at bounding box center [650, 383] width 167 height 22
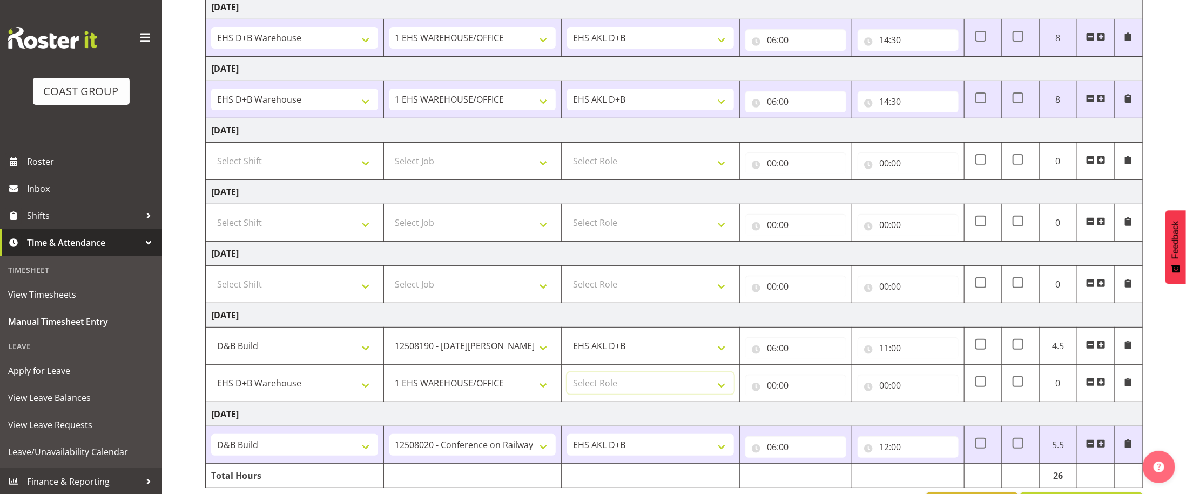
select select "194"
click at [567, 378] on select "Select Role EHS AKL D+B" at bounding box center [650, 383] width 167 height 22
click at [765, 393] on input "00:00" at bounding box center [795, 385] width 101 height 22
click at [814, 420] on select "00 01 02 03 04 05 06 07 08 09 10 11 12 13 14 15 16 17 18 19 20 21 22 23" at bounding box center [819, 413] width 24 height 22
select select "11"
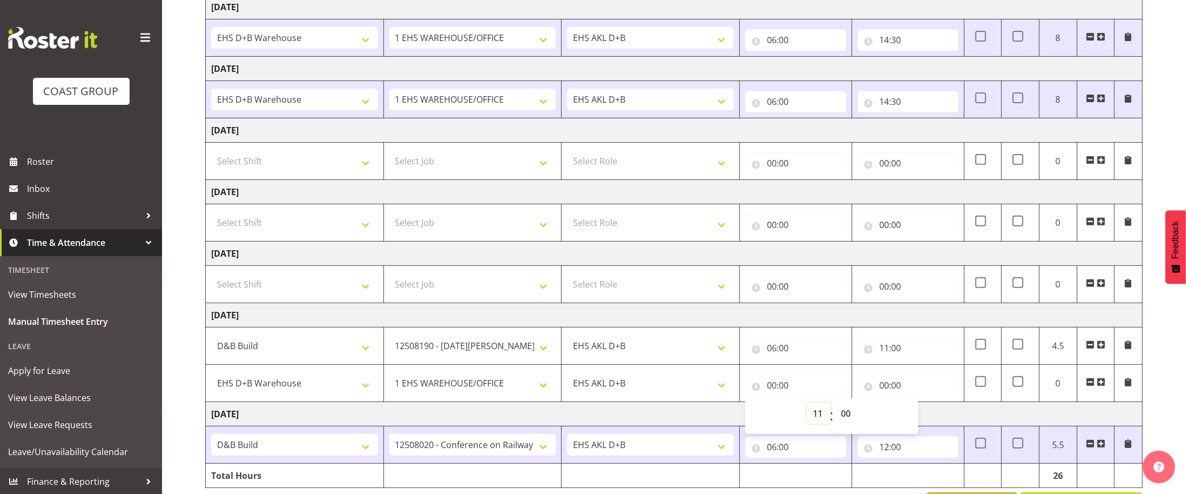
click at [807, 409] on select "00 01 02 03 04 05 06 07 08 09 10 11 12 13 14 15 16 17 18 19 20 21 22 23" at bounding box center [819, 413] width 24 height 22
type input "11:00"
click at [879, 392] on input "00:00" at bounding box center [907, 385] width 101 height 22
click at [920, 417] on select "00 01 02 03 04 05 06 07 08 09 10 11 12 13 14 15 16 17 18 19 20 21 22 23" at bounding box center [931, 413] width 24 height 22
select select "14"
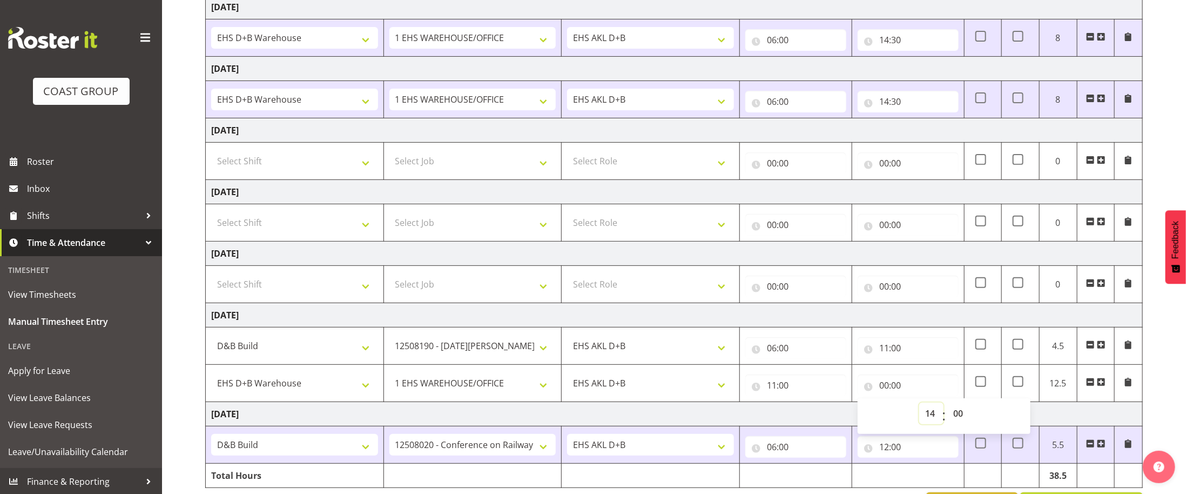
click at [919, 409] on select "00 01 02 03 04 05 06 07 08 09 10 11 12 13 14 15 16 17 18 19 20 21 22 23" at bounding box center [931, 413] width 24 height 22
type input "14:00"
click at [955, 416] on select "00 01 02 03 04 05 06 07 08 09 10 11 12 13 14 15 16 17 18 19 20 21 22 23 24 25 2…" at bounding box center [959, 413] width 24 height 22
select select "30"
click at [947, 409] on select "00 01 02 03 04 05 06 07 08 09 10 11 12 13 14 15 16 17 18 19 20 21 22 23 24 25 2…" at bounding box center [959, 413] width 24 height 22
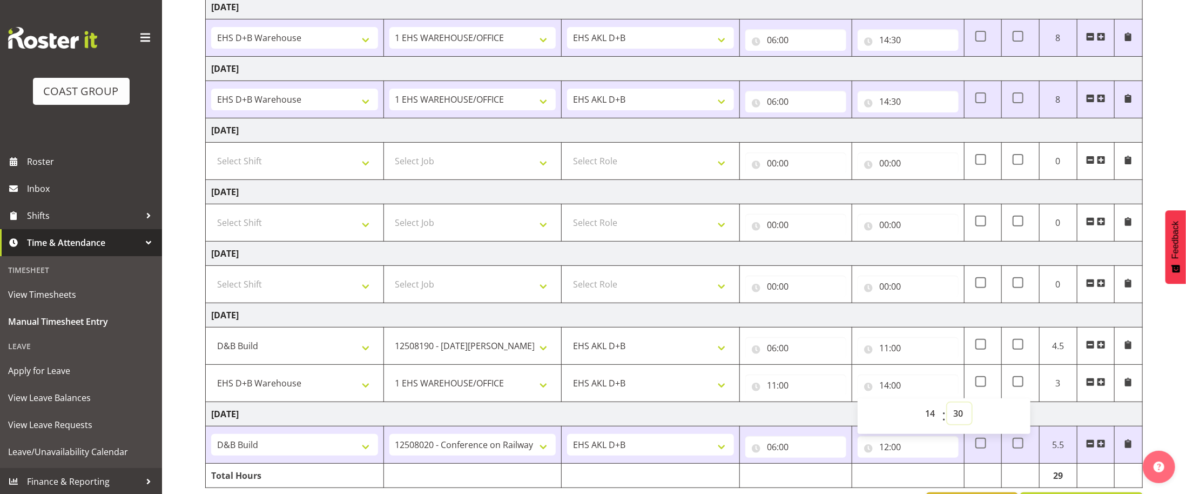
type input "14:30"
click at [1063, 421] on td "[DATE]" at bounding box center [674, 414] width 937 height 24
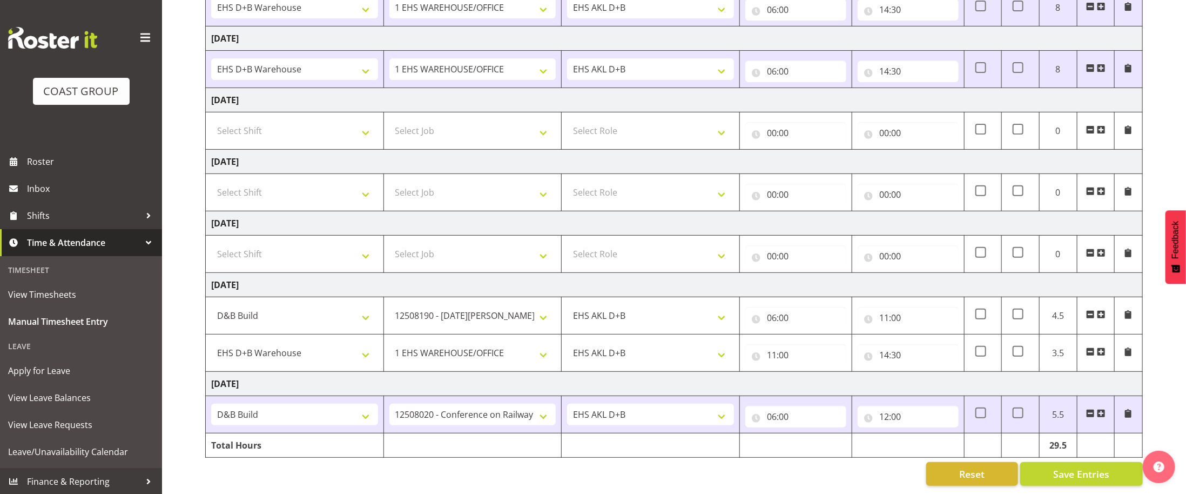
scroll to position [205, 0]
click at [1084, 481] on span "Save Entries" at bounding box center [1081, 474] width 56 height 14
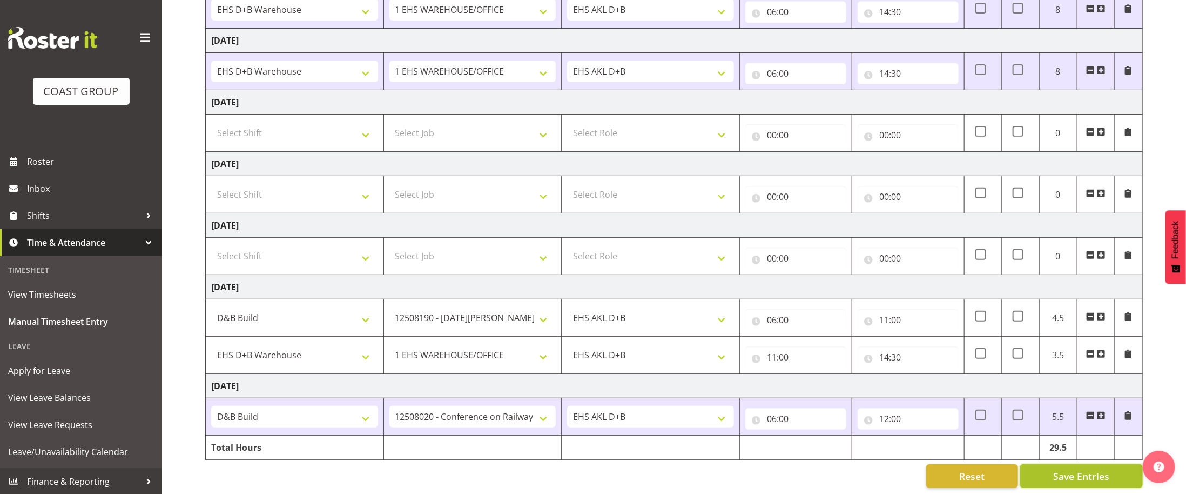
click at [1077, 476] on span "Save Entries" at bounding box center [1081, 476] width 56 height 14
click at [1080, 290] on body "COAST GROUP Roster Inbox Shifts Time & Attendance Timesheet View Timesheets Man…" at bounding box center [593, 43] width 1186 height 494
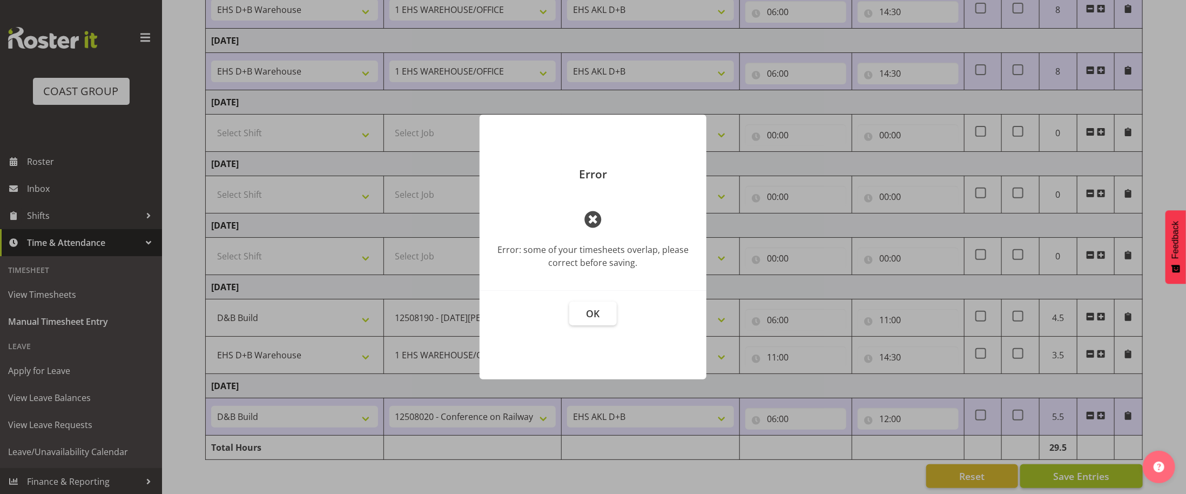
click at [1080, 478] on div at bounding box center [593, 247] width 1186 height 494
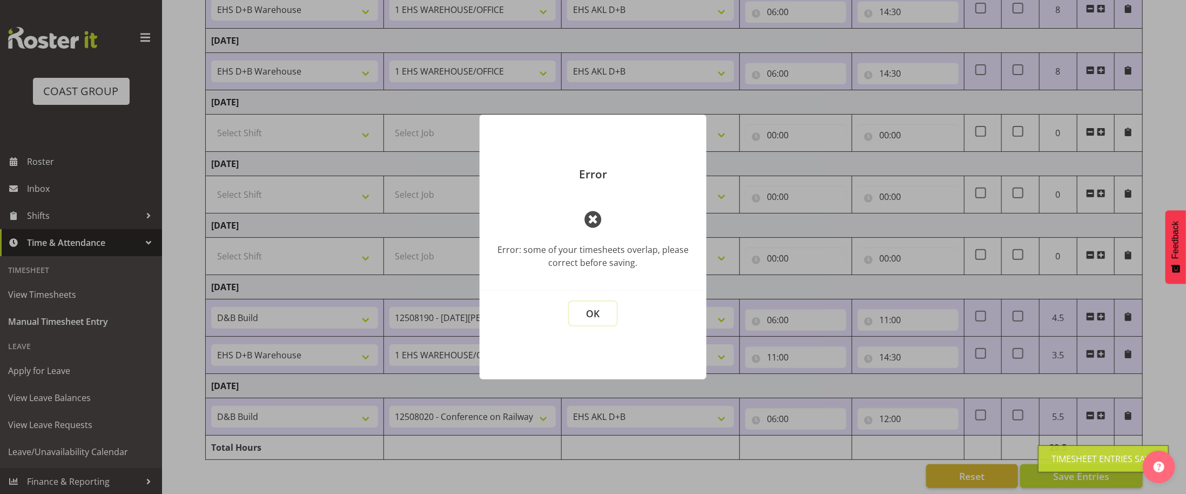
click at [594, 307] on span "OK" at bounding box center [592, 313] width 13 height 13
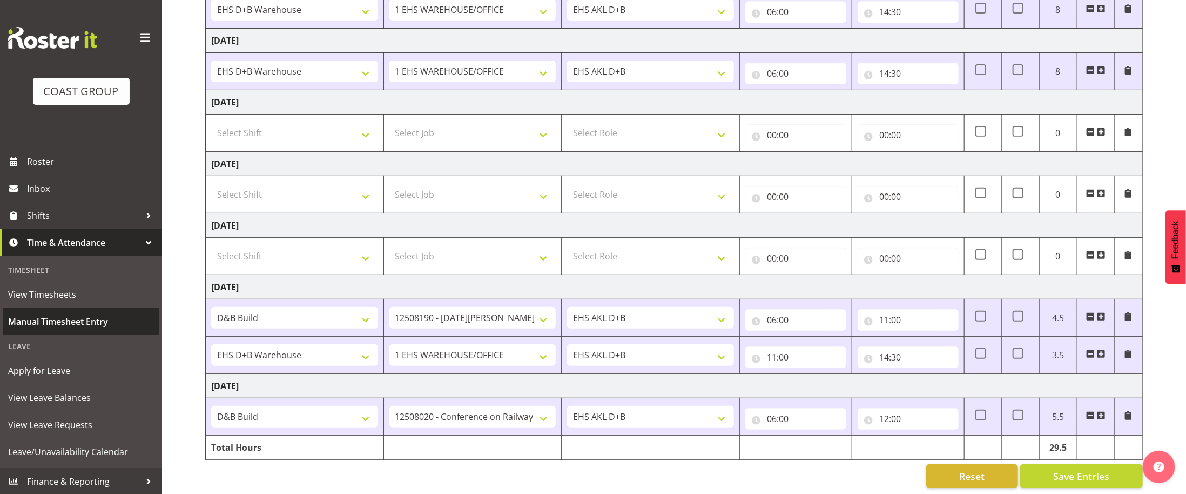
scroll to position [3, 0]
click at [70, 347] on div "Leave" at bounding box center [81, 345] width 157 height 22
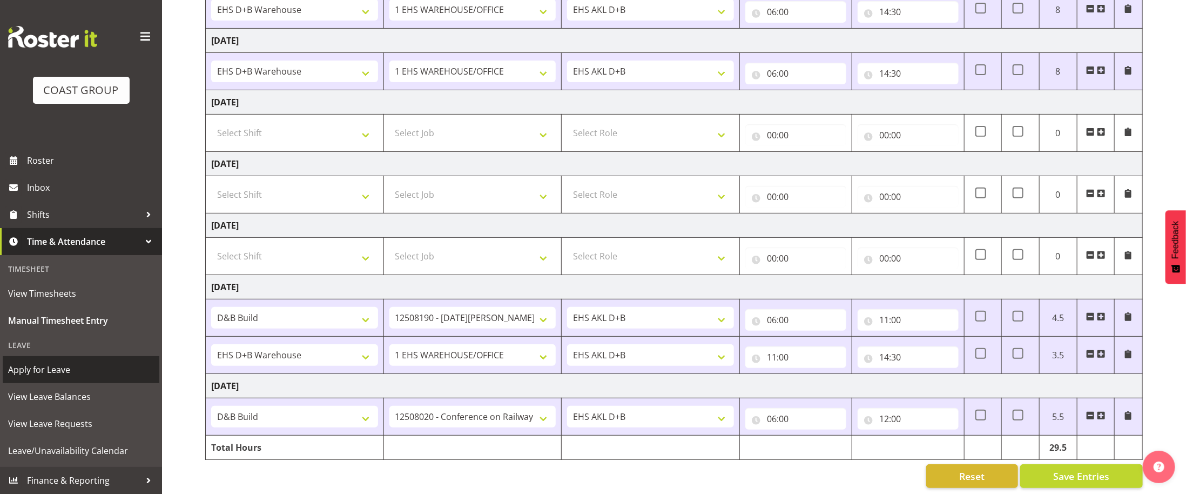
click at [63, 375] on span "Apply for Leave" at bounding box center [81, 369] width 146 height 16
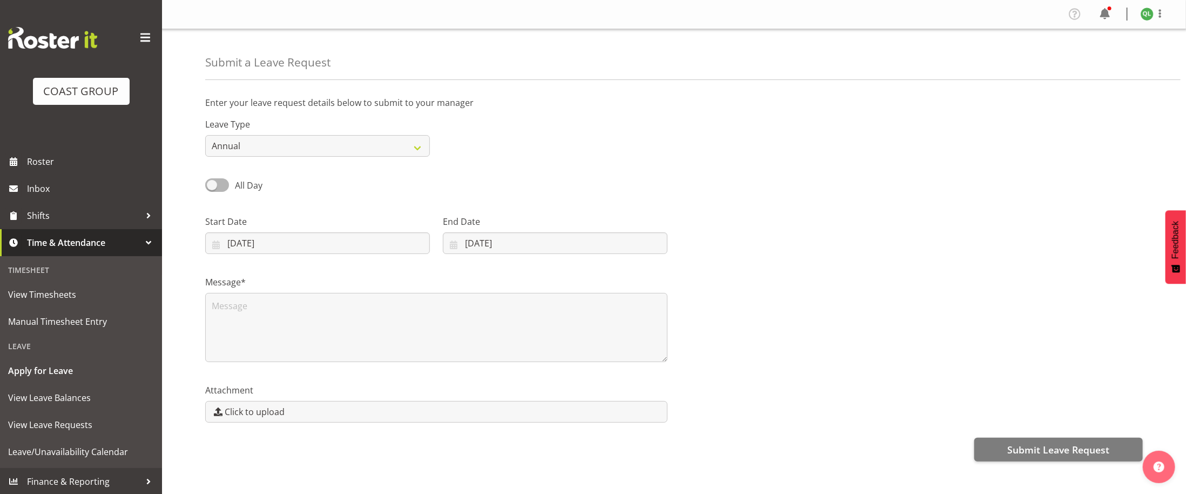
click at [361, 123] on label "Leave Type" at bounding box center [317, 124] width 225 height 13
click at [231, 246] on input "12/08/2025" at bounding box center [317, 243] width 225 height 22
click at [354, 351] on link "8" at bounding box center [348, 351] width 22 height 20
type input "08/08/2025"
click at [473, 244] on input "12/08/2025" at bounding box center [555, 243] width 225 height 22
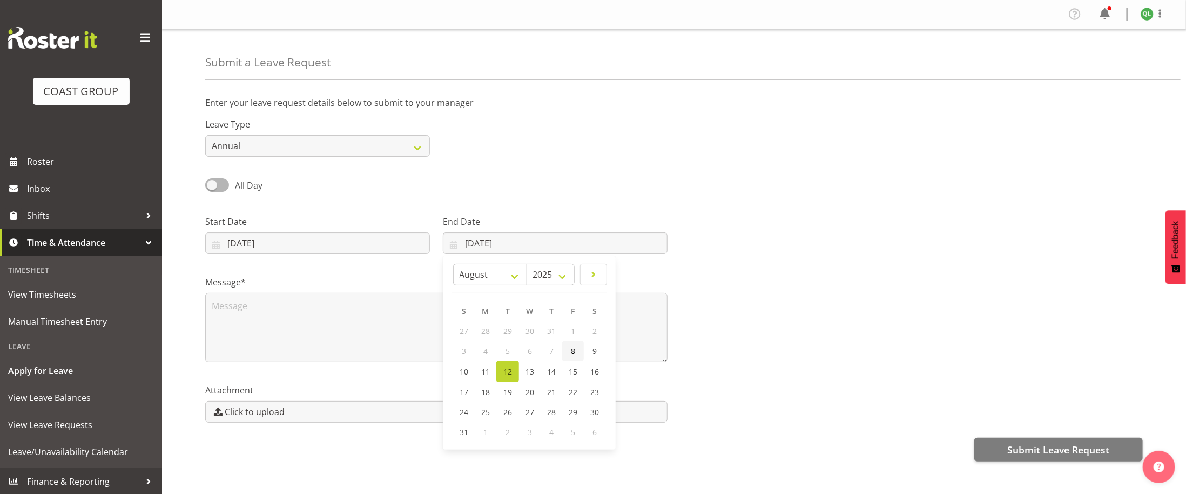
click at [572, 348] on span "8" at bounding box center [573, 351] width 4 height 10
type input "08/08/2025"
click at [472, 240] on input "08/08/2025" at bounding box center [555, 243] width 225 height 22
click at [407, 273] on div "Message*" at bounding box center [436, 314] width 475 height 108
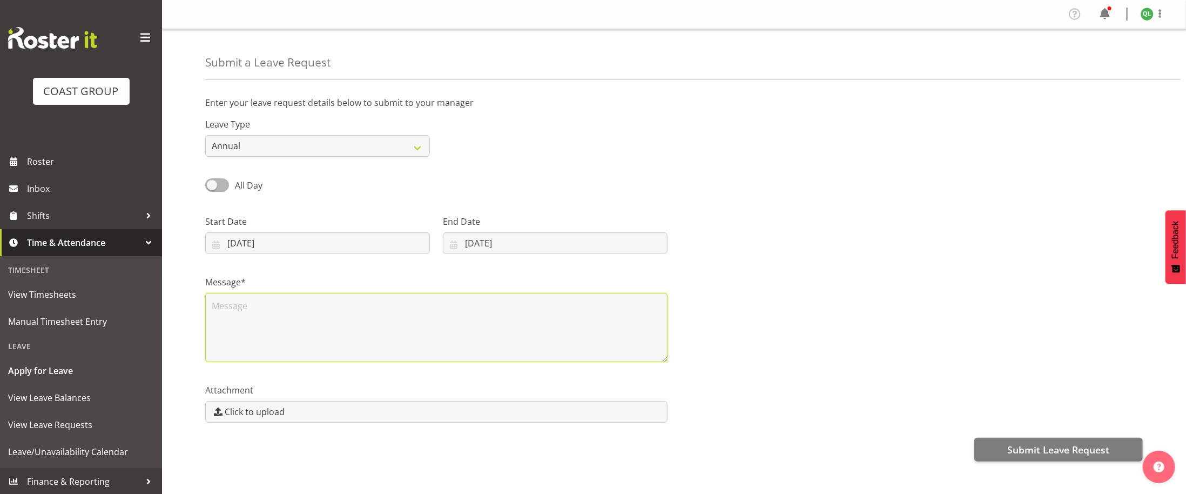
click at [213, 294] on textarea at bounding box center [436, 327] width 462 height 69
type textarea "holiday pay"
click at [992, 452] on button "Submit Leave Request" at bounding box center [1058, 449] width 168 height 24
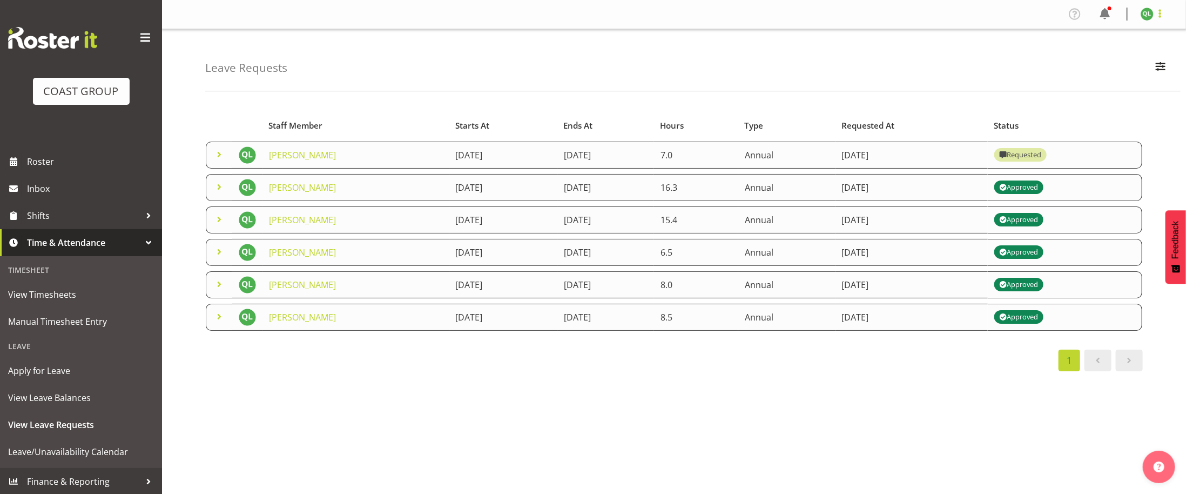
click at [1153, 15] on span at bounding box center [1159, 13] width 13 height 13
click at [1103, 60] on link "Log Out" at bounding box center [1115, 56] width 104 height 19
